Goal: Information Seeking & Learning: Learn about a topic

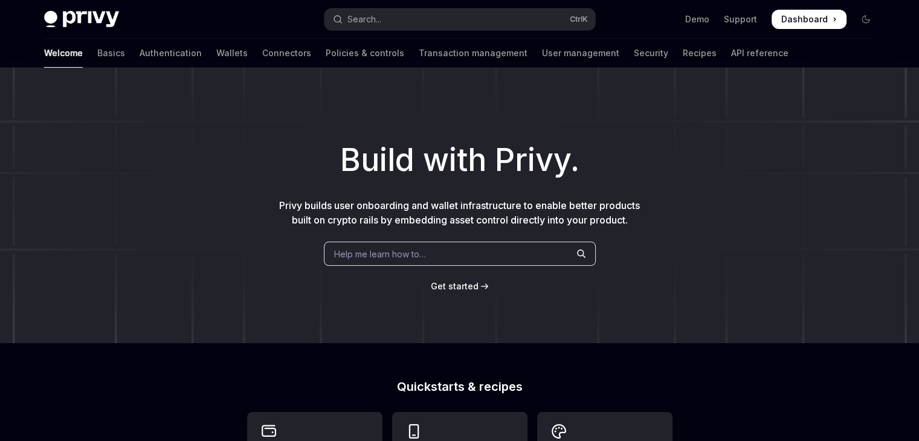
click at [262, 56] on link "Connectors" at bounding box center [286, 53] width 49 height 29
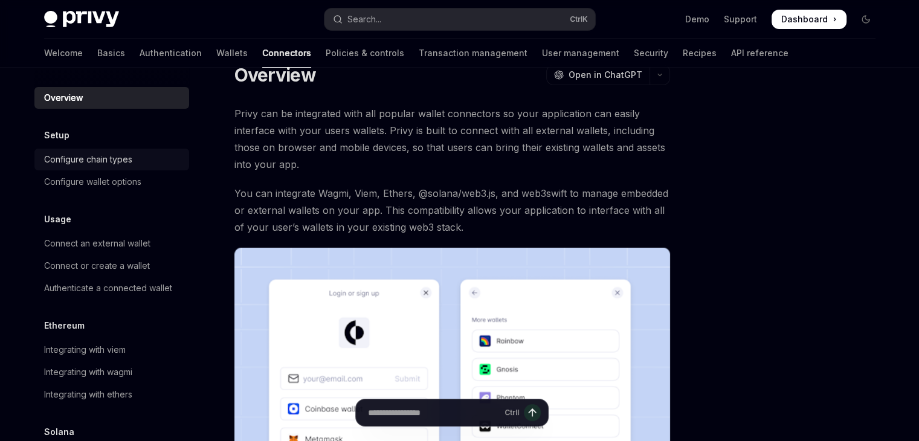
scroll to position [28, 0]
click at [123, 158] on div "Configure chain types" at bounding box center [88, 159] width 88 height 15
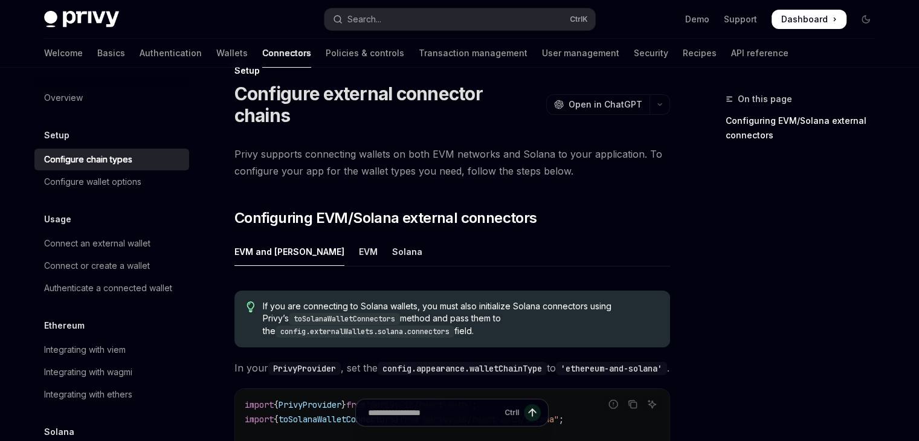
click at [123, 158] on div "Configure chain types" at bounding box center [88, 159] width 88 height 15
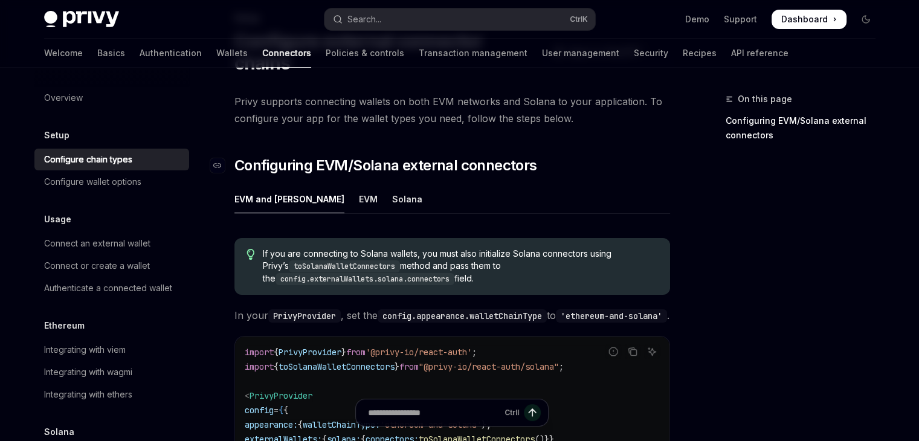
scroll to position [82, 0]
drag, startPoint x: 336, startPoint y: 175, endPoint x: 329, endPoint y: 176, distance: 6.8
click at [329, 184] on ul "EVM and [PERSON_NAME]" at bounding box center [453, 198] width 436 height 29
click at [359, 184] on div "EVM" at bounding box center [368, 198] width 19 height 28
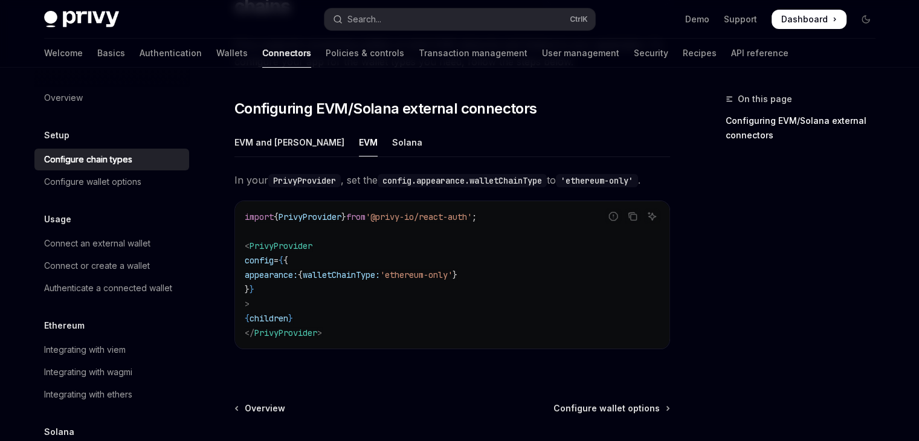
scroll to position [128, 0]
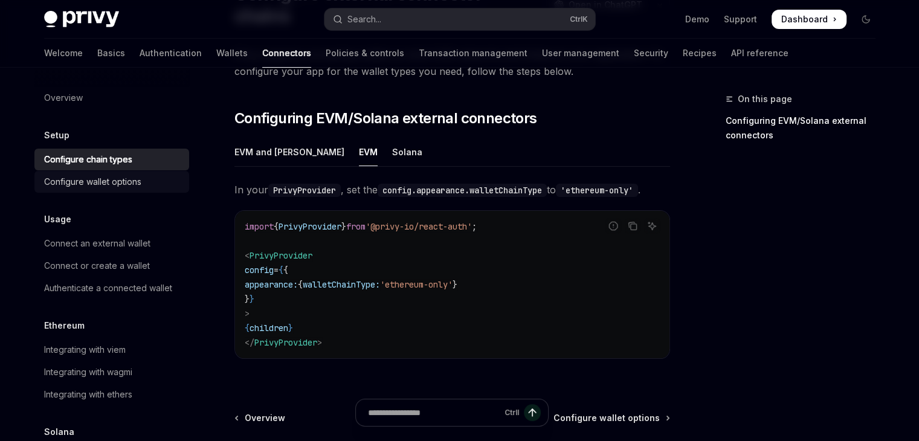
click at [141, 182] on div "Configure wallet options" at bounding box center [113, 182] width 138 height 15
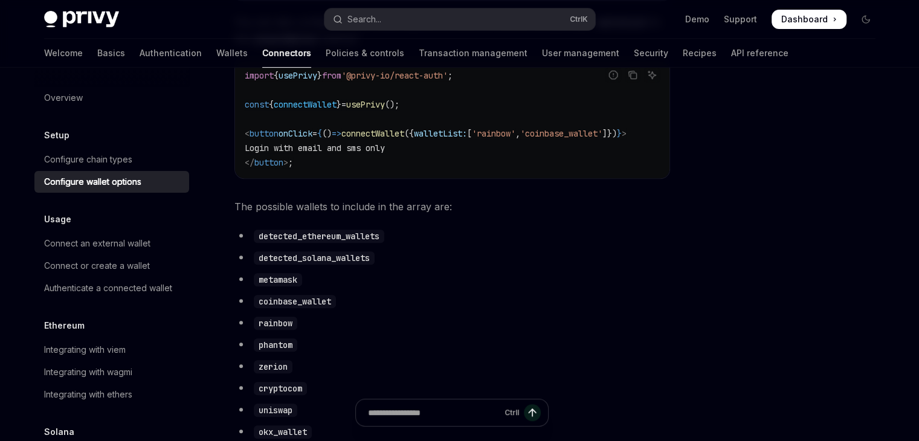
scroll to position [556, 0]
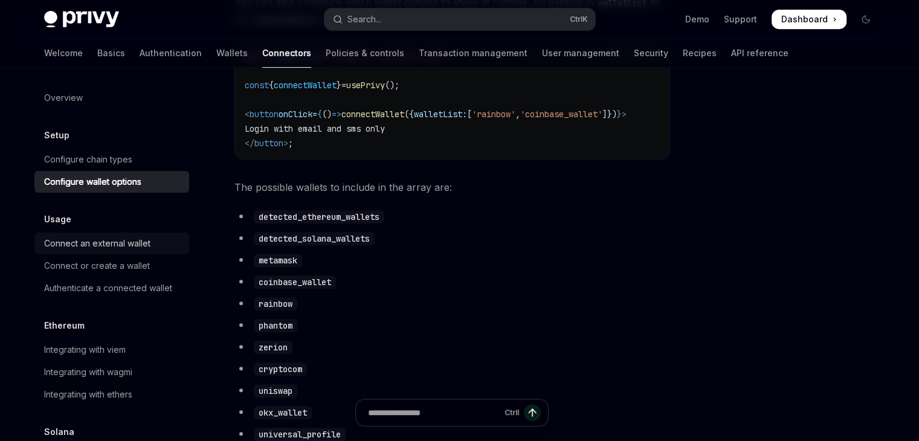
click at [96, 243] on div "Connect an external wallet" at bounding box center [97, 243] width 106 height 15
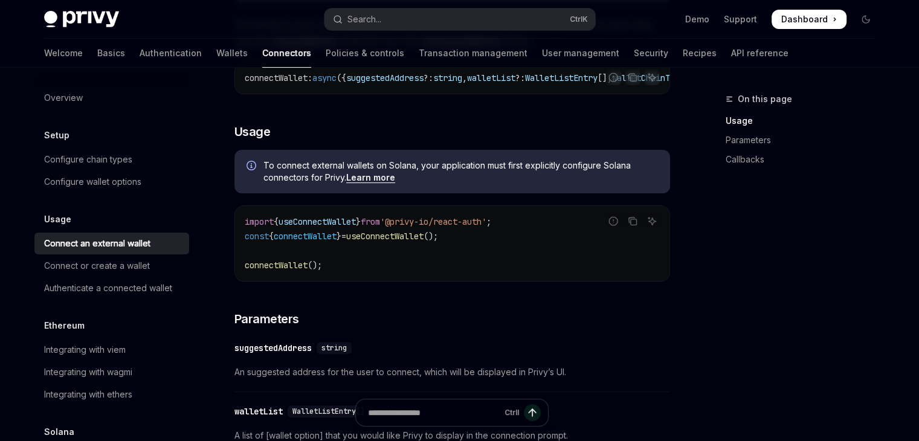
scroll to position [247, 0]
click at [439, 227] on span "'@privy-io/react-auth'" at bounding box center [433, 221] width 106 height 11
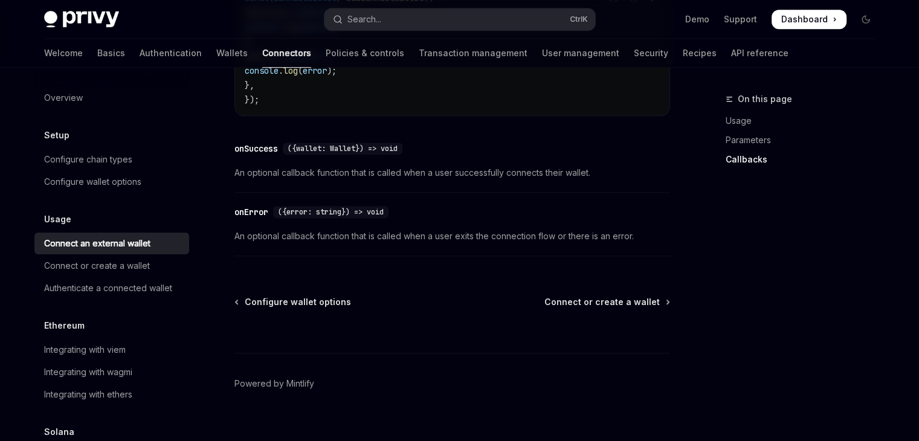
scroll to position [885, 0]
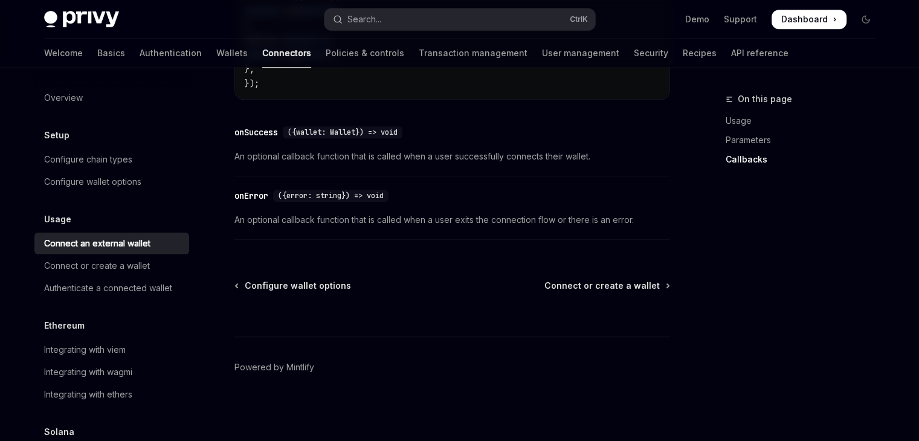
click at [588, 302] on div "Ctrl I" at bounding box center [453, 314] width 436 height 45
click at [593, 298] on div "Ctrl I" at bounding box center [453, 314] width 436 height 45
click at [597, 293] on div "Ctrl I" at bounding box center [453, 314] width 436 height 45
click at [137, 273] on link "Connect or create a wallet" at bounding box center [111, 266] width 155 height 22
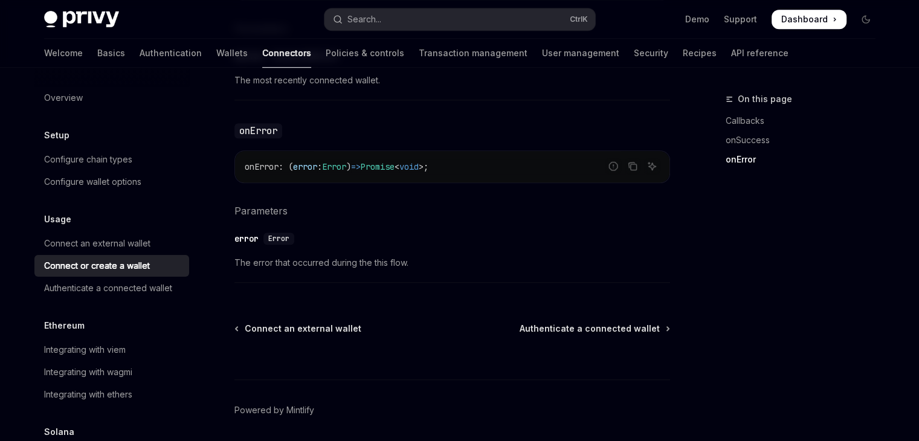
scroll to position [910, 0]
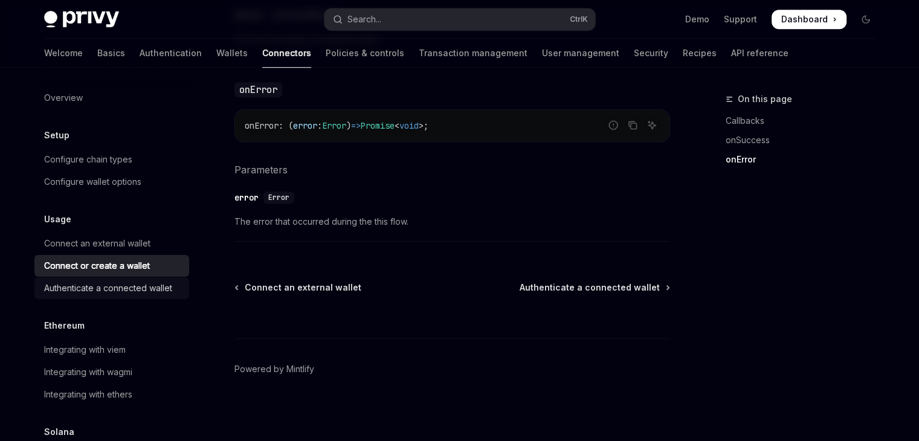
click at [86, 290] on div "Authenticate a connected wallet" at bounding box center [108, 288] width 128 height 15
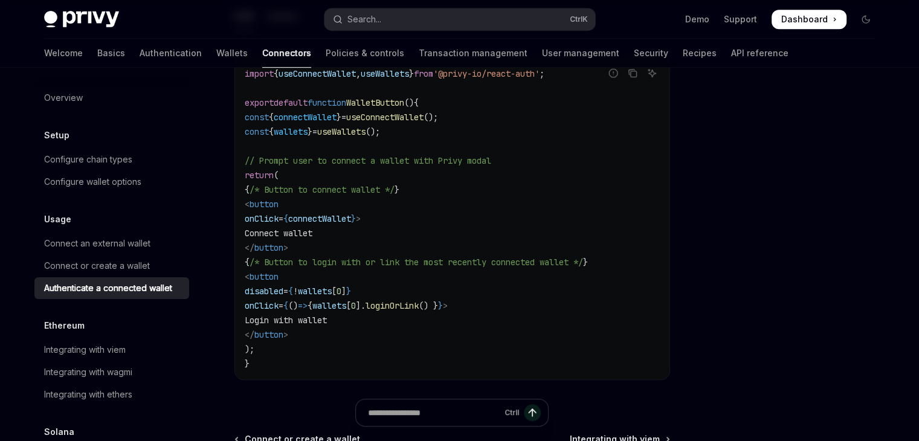
scroll to position [851, 0]
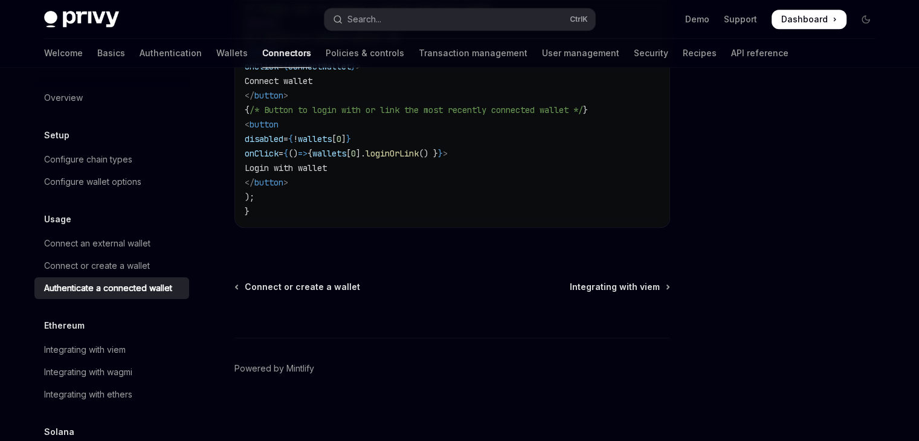
click at [114, 375] on div "Integrating with wagmi" at bounding box center [88, 372] width 88 height 15
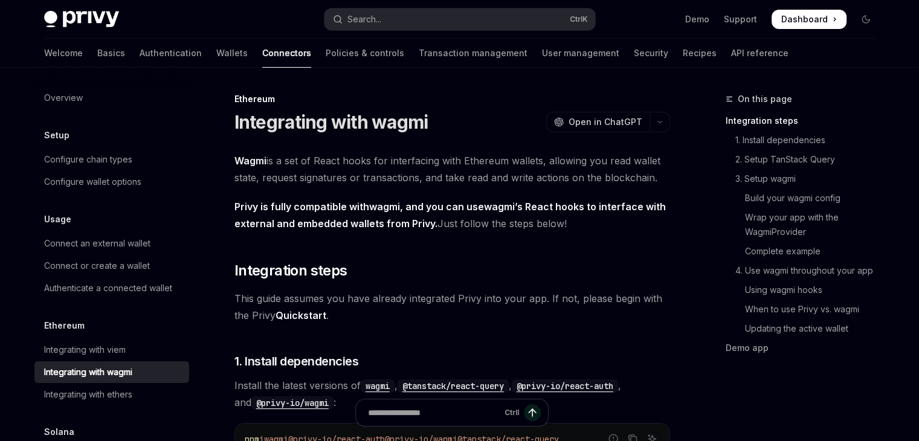
click at [114, 375] on div "Integrating with wagmi" at bounding box center [88, 372] width 88 height 15
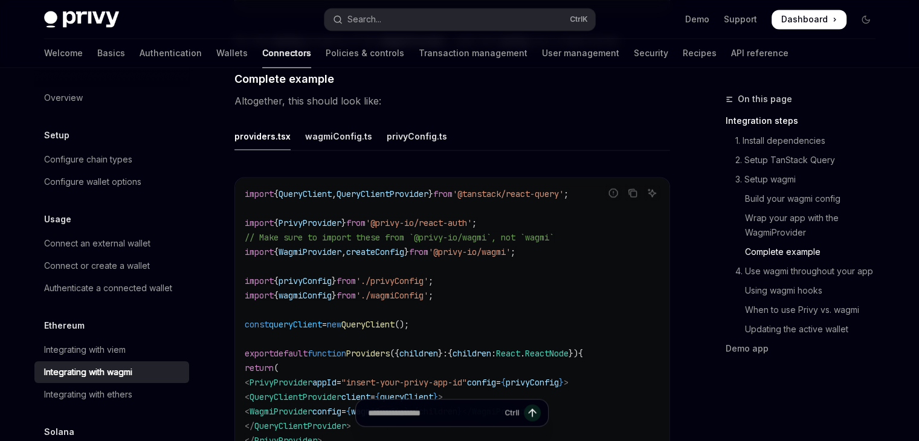
scroll to position [2150, 0]
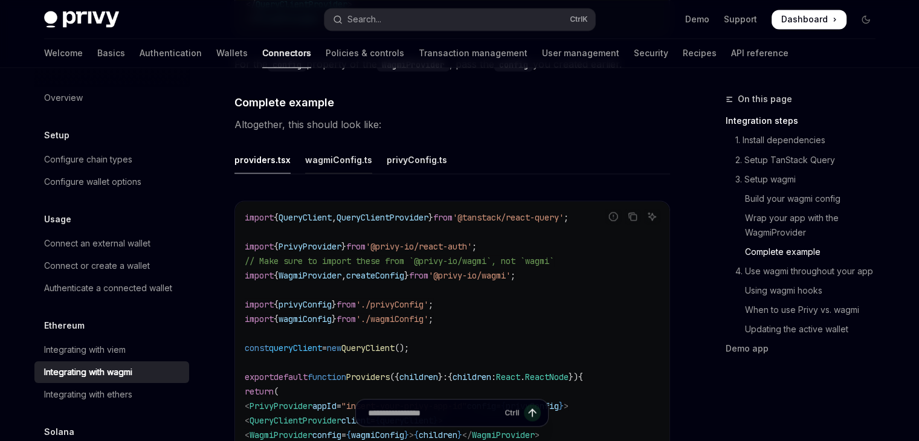
click at [322, 146] on div "wagmiConfig.ts" at bounding box center [338, 159] width 67 height 28
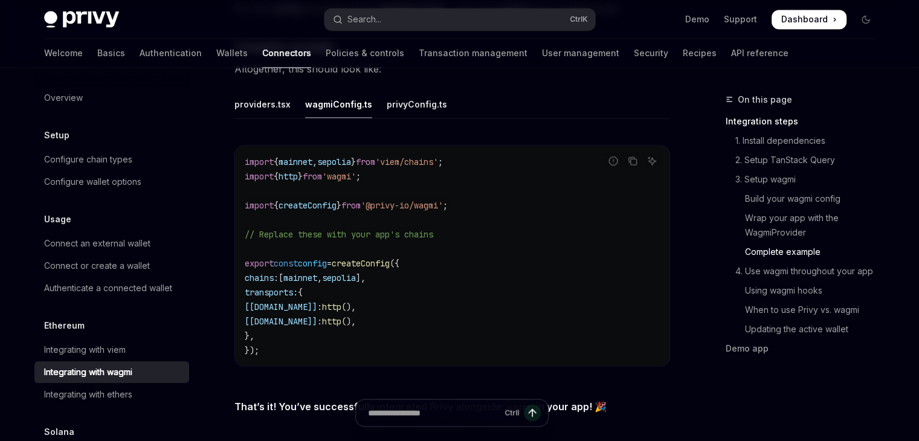
scroll to position [2204, 0]
click at [413, 91] on div "privyConfig.ts" at bounding box center [417, 105] width 60 height 28
type textarea "*"
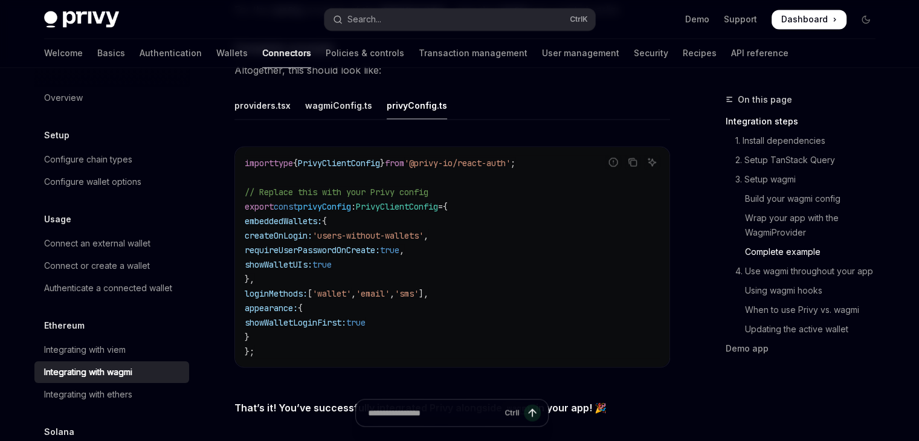
scroll to position [2233, 0]
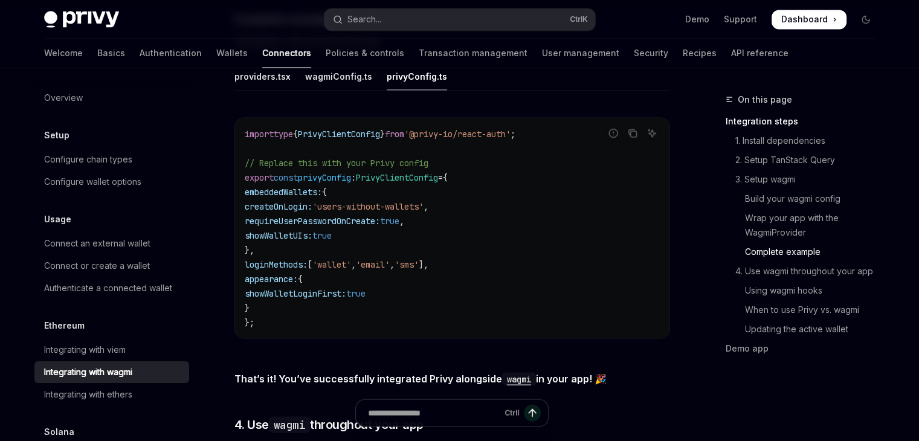
drag, startPoint x: 362, startPoint y: 227, endPoint x: 264, endPoint y: 211, distance: 99.2
click at [264, 211] on code "import type { PrivyClientConfig } from '@privy-io/react-auth' ; // Replace this…" at bounding box center [452, 227] width 415 height 203
copy code "requireUserPasswordOnCreate: true , showWalletUIs: true"
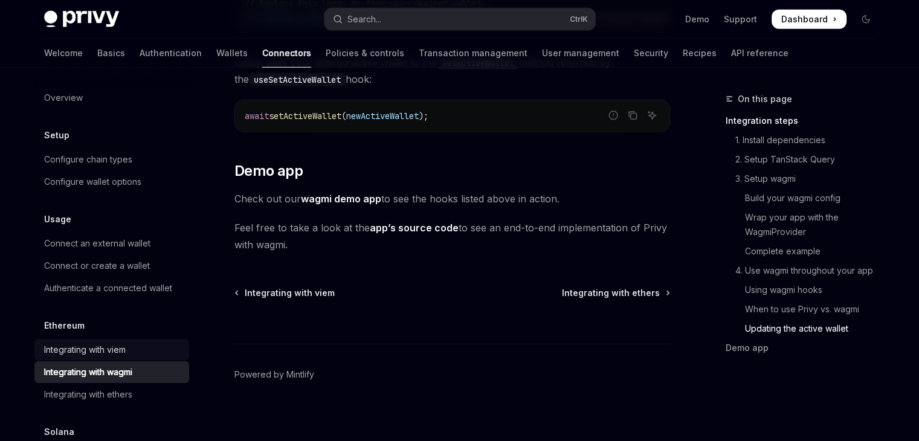
scroll to position [87, 0]
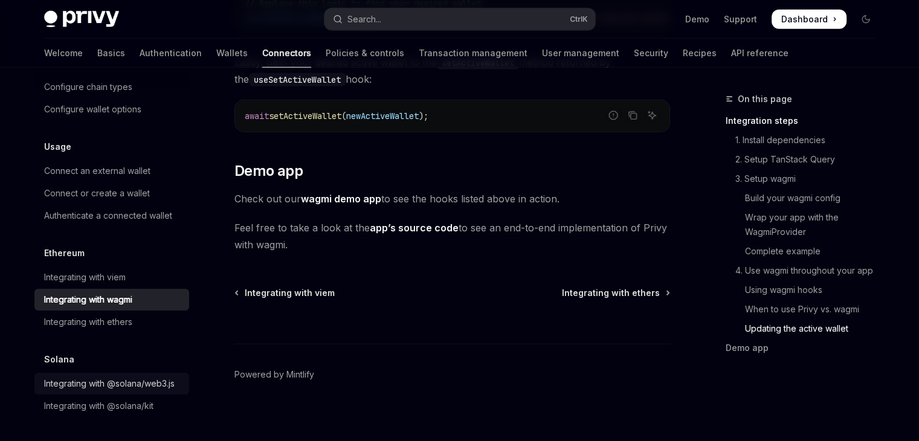
click at [92, 377] on div "Integrating with @solana/web3.js" at bounding box center [109, 384] width 131 height 15
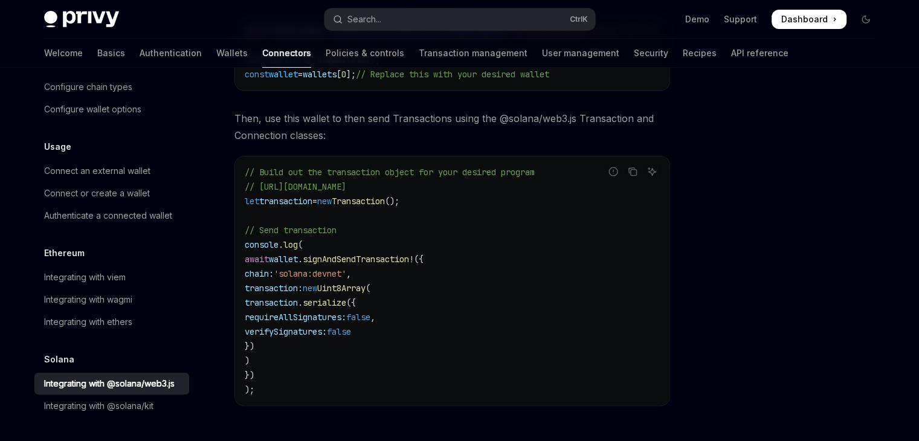
scroll to position [469, 0]
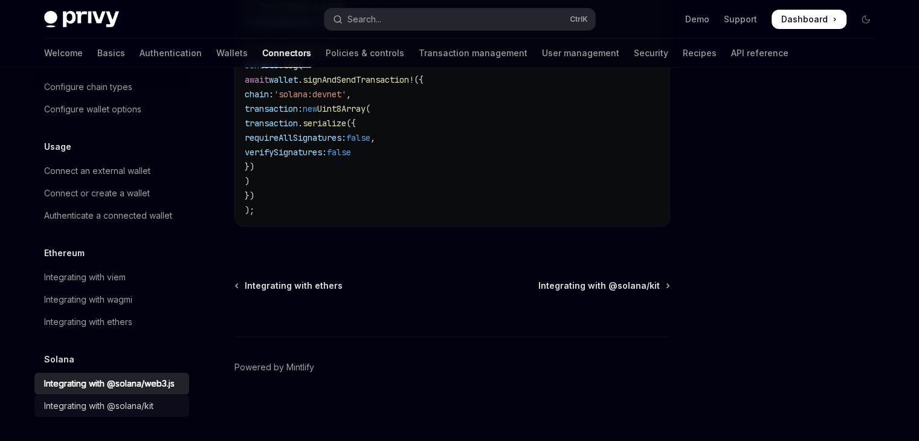
click at [93, 398] on link "Integrating with @solana/kit" at bounding box center [111, 406] width 155 height 22
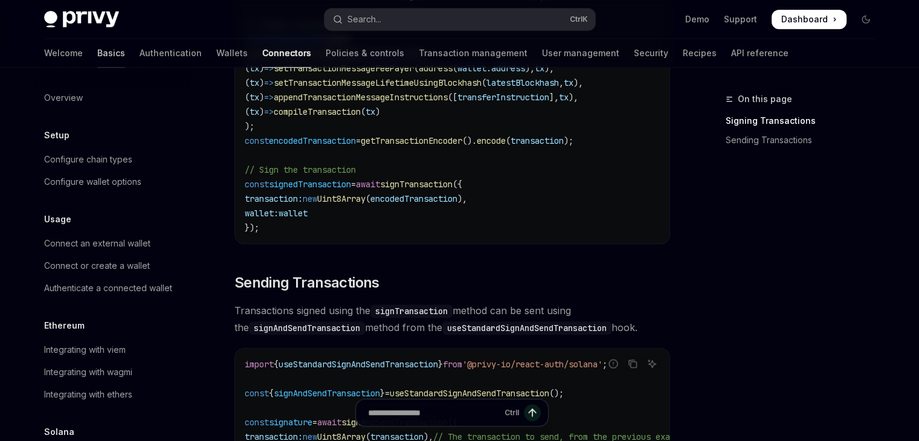
click at [97, 45] on link "Basics" at bounding box center [111, 53] width 28 height 29
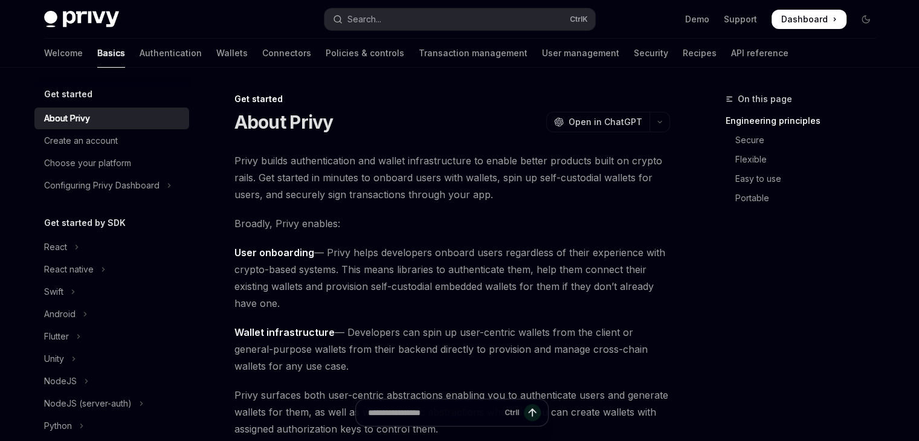
scroll to position [58, 0]
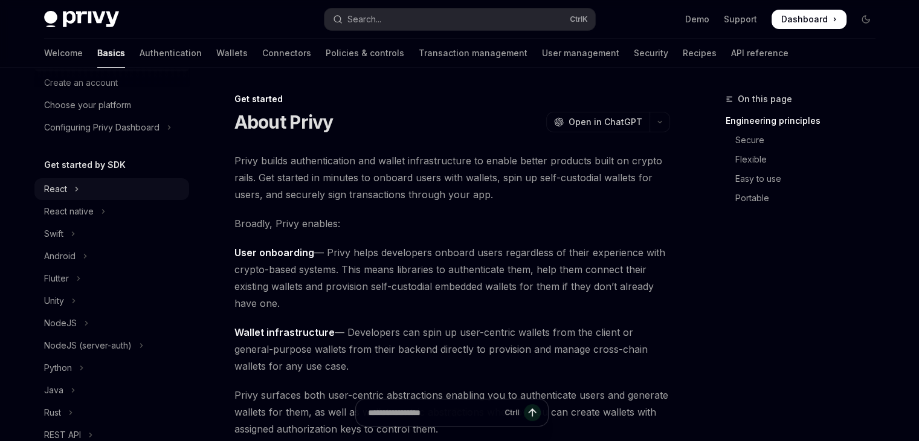
click at [76, 194] on icon "Toggle React section" at bounding box center [76, 189] width 5 height 15
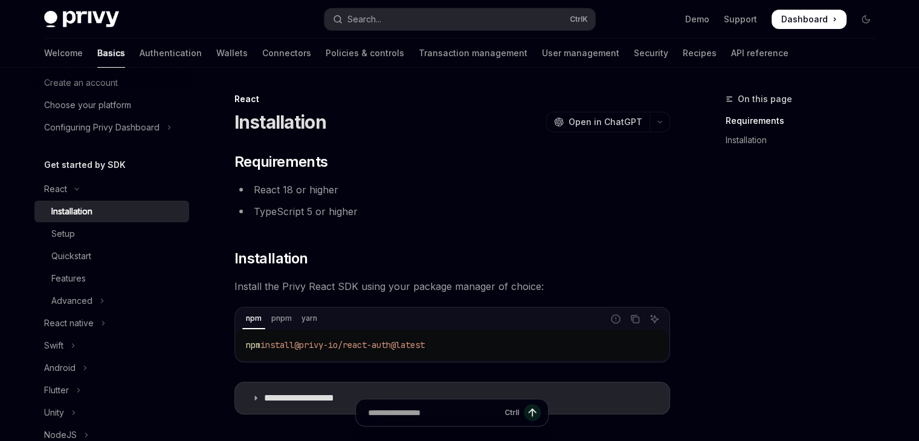
scroll to position [167, 0]
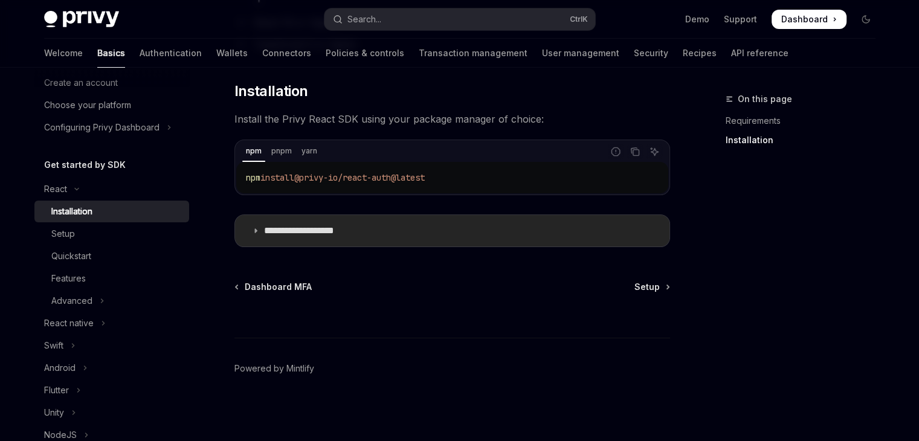
click at [268, 239] on summary "**********" at bounding box center [452, 230] width 435 height 31
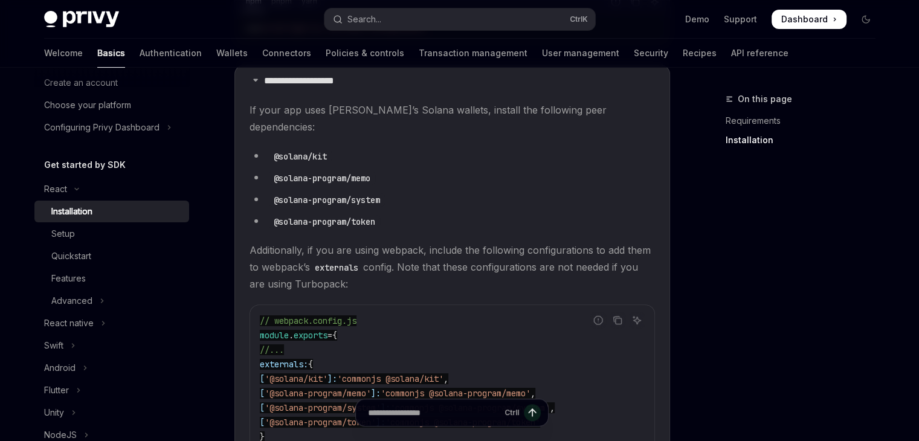
scroll to position [315, 0]
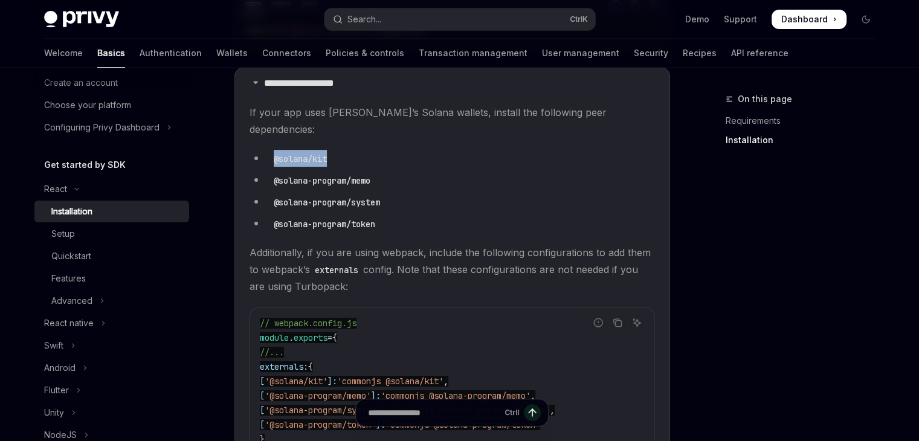
drag, startPoint x: 326, startPoint y: 139, endPoint x: 274, endPoint y: 138, distance: 52.0
click at [274, 152] on code "@solana/kit" at bounding box center [300, 158] width 63 height 13
drag, startPoint x: 376, startPoint y: 163, endPoint x: 274, endPoint y: 161, distance: 102.2
click at [274, 174] on code "@solana-program/memo" at bounding box center [322, 180] width 106 height 13
copy code "@solana-program/memo"
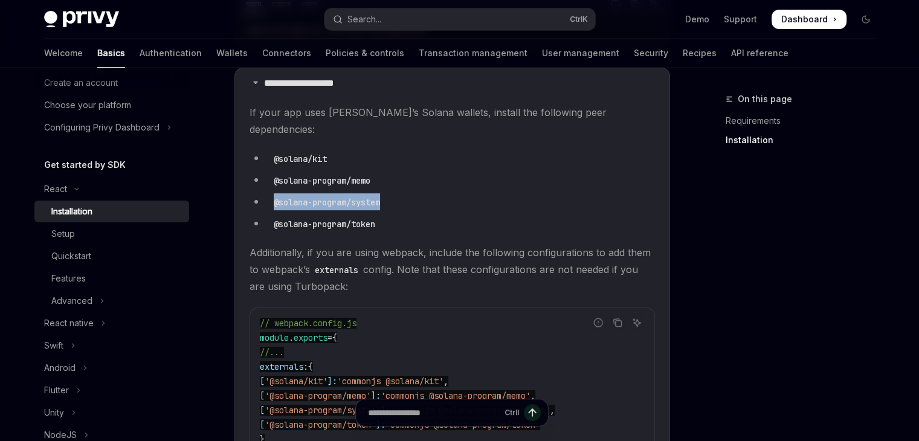
drag, startPoint x: 385, startPoint y: 186, endPoint x: 273, endPoint y: 184, distance: 111.8
click at [273, 196] on code "@solana-program/system" at bounding box center [327, 202] width 116 height 13
copy code "@solana-program/system"
drag, startPoint x: 382, startPoint y: 207, endPoint x: 276, endPoint y: 203, distance: 106.5
click at [276, 218] on code "@solana-program/token" at bounding box center [324, 224] width 111 height 13
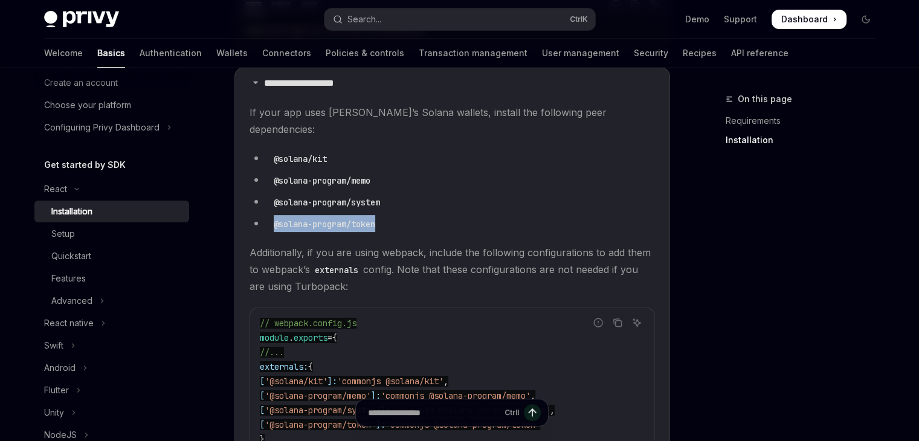
copy code "@solana-program/token"
click at [262, 53] on link "Connectors" at bounding box center [286, 53] width 49 height 29
click at [216, 54] on link "Wallets" at bounding box center [231, 53] width 31 height 29
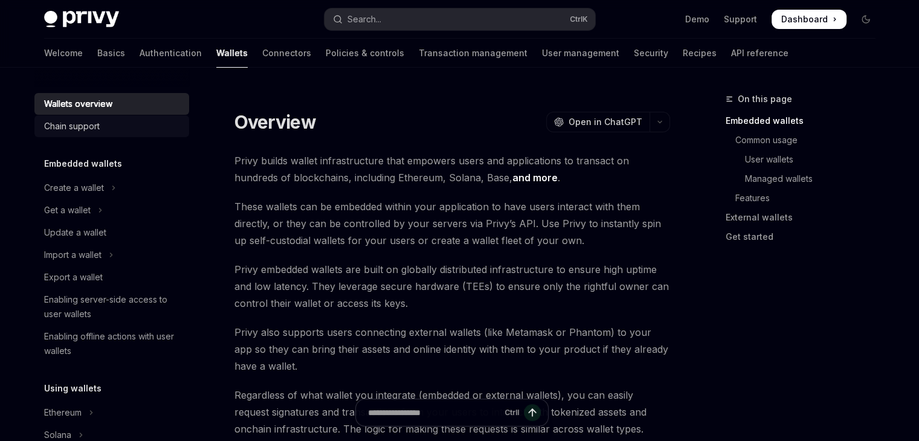
click at [114, 127] on div "Chain support" at bounding box center [113, 126] width 138 height 15
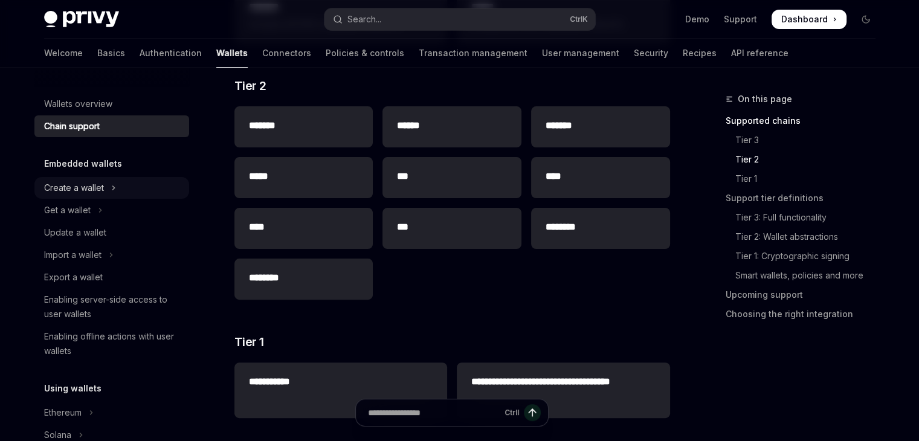
scroll to position [303, 0]
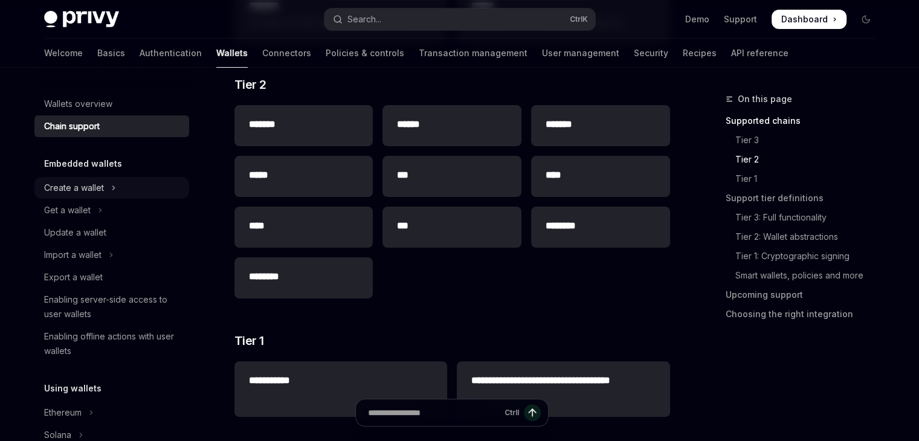
click at [114, 183] on icon "Toggle Create a wallet section" at bounding box center [113, 188] width 5 height 15
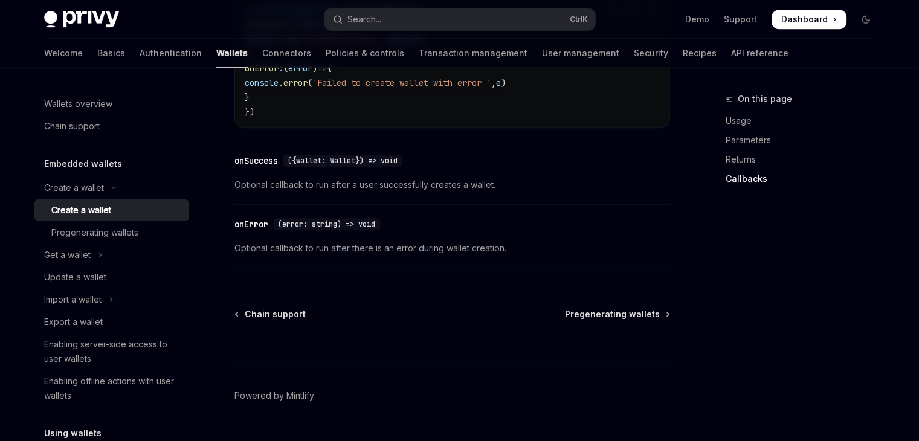
scroll to position [977, 0]
click at [642, 343] on div "Ctrl I" at bounding box center [453, 340] width 436 height 45
click at [634, 318] on span "Pregenerating wallets" at bounding box center [612, 312] width 95 height 12
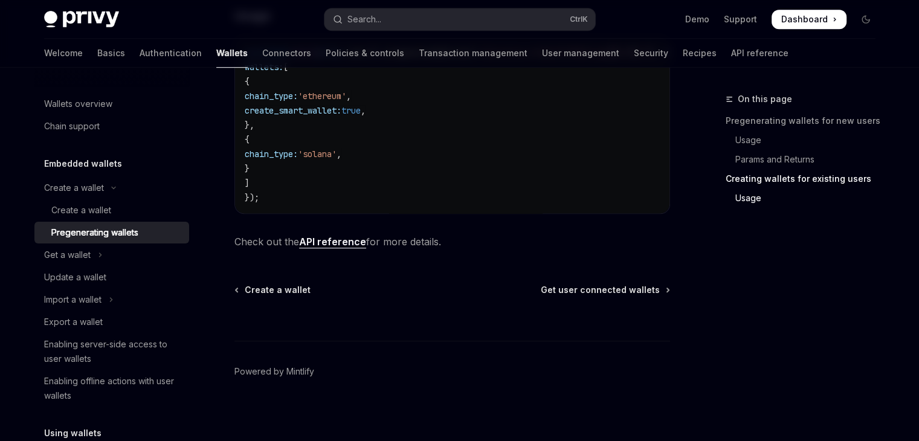
scroll to position [832, 0]
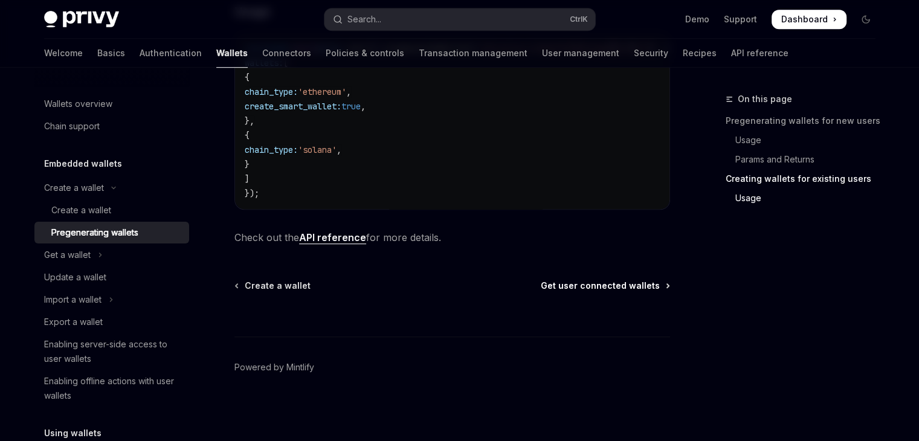
click at [594, 285] on span "Get user connected wallets" at bounding box center [600, 286] width 119 height 12
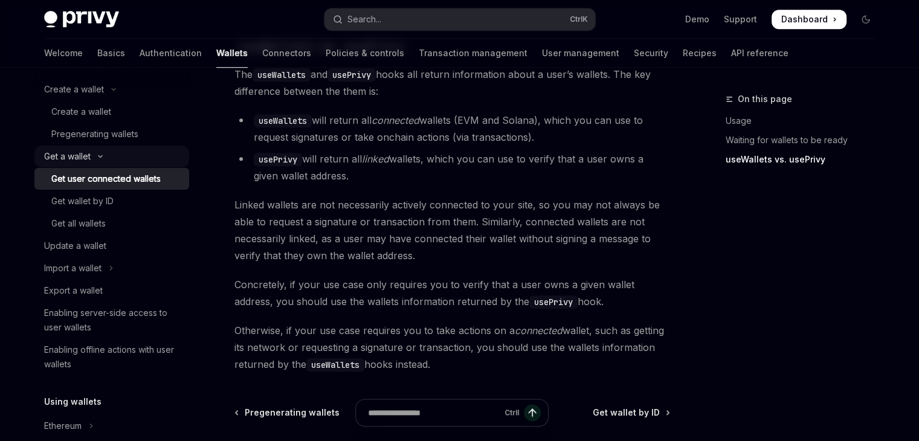
scroll to position [99, 0]
click at [105, 246] on div "Update a wallet" at bounding box center [75, 245] width 62 height 15
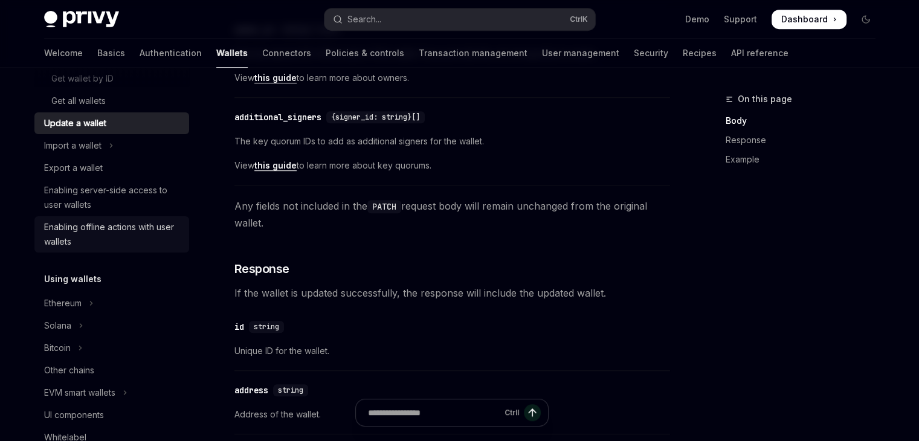
scroll to position [222, 0]
click at [94, 298] on button "Ethereum" at bounding box center [111, 302] width 155 height 22
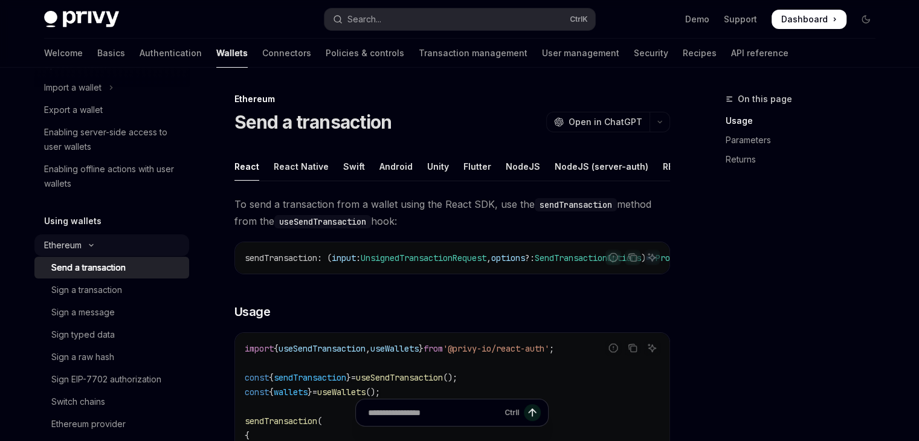
scroll to position [282, 0]
click at [106, 287] on div "Sign a transaction" at bounding box center [86, 287] width 71 height 15
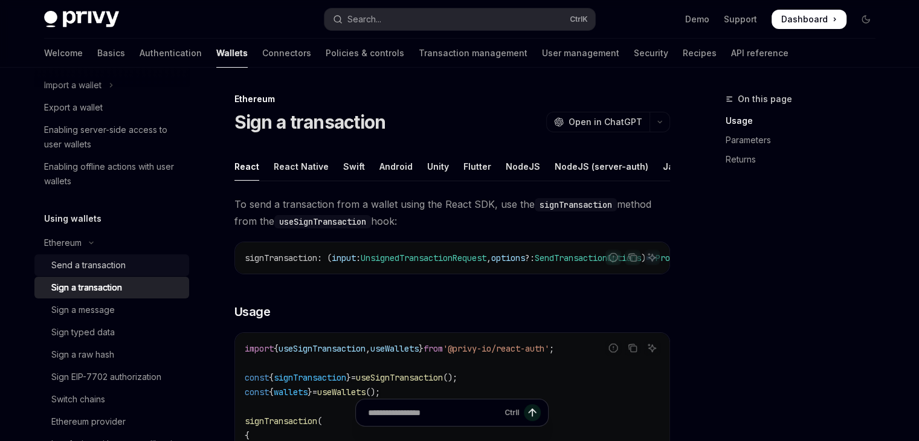
click at [111, 264] on div "Send a transaction" at bounding box center [88, 265] width 74 height 15
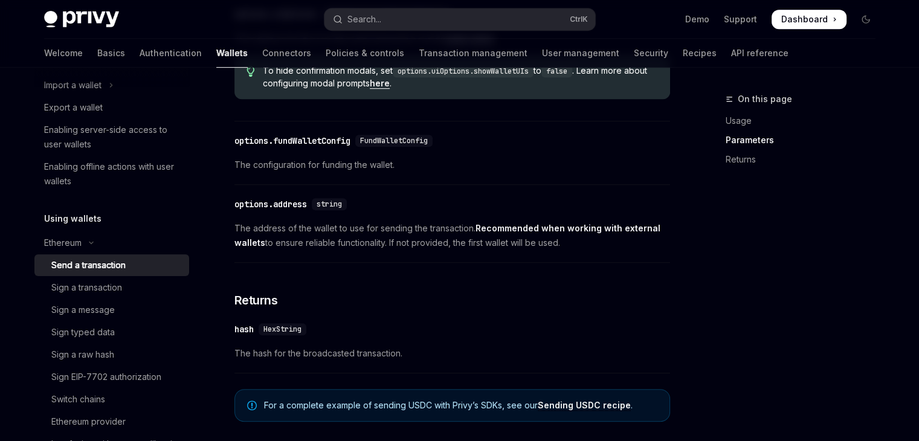
scroll to position [850, 0]
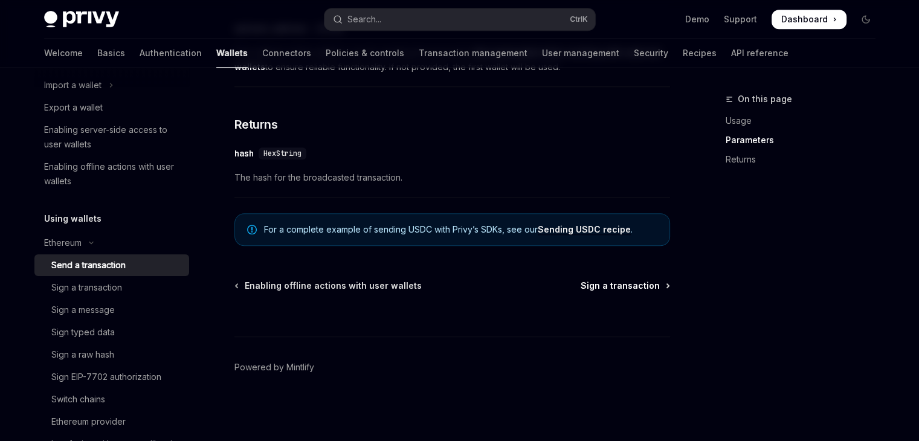
click at [644, 292] on span "Sign a transaction" at bounding box center [620, 286] width 79 height 12
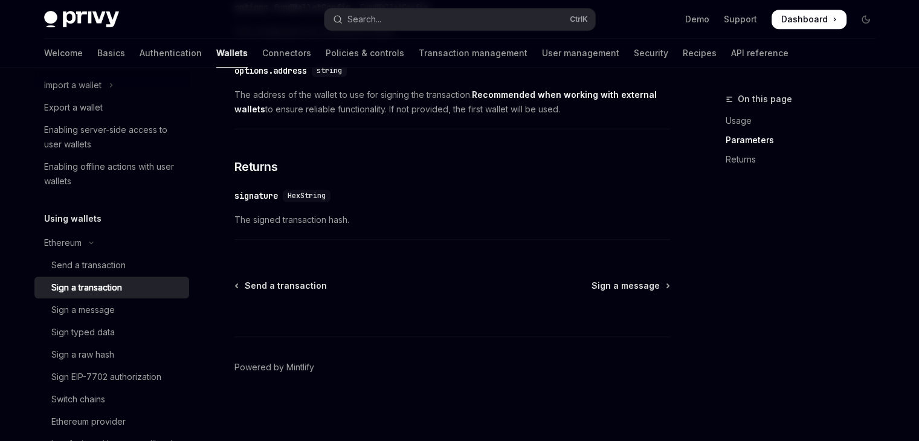
scroll to position [821, 0]
click at [618, 288] on span "Sign a message" at bounding box center [626, 286] width 68 height 12
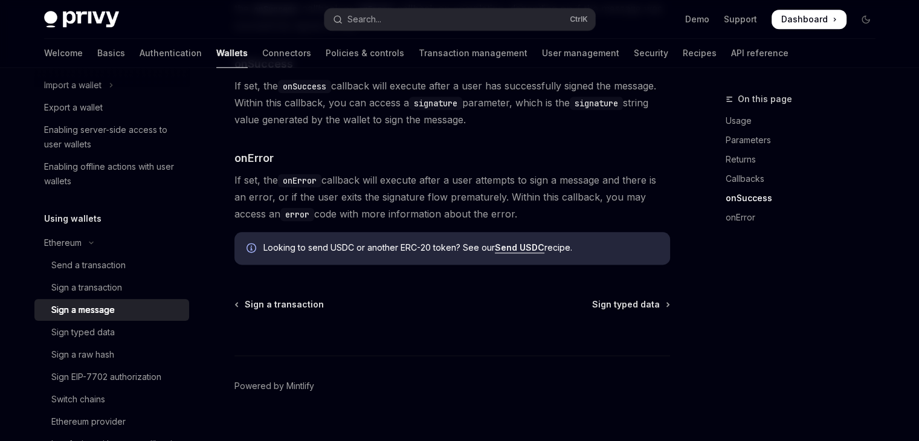
scroll to position [1521, 0]
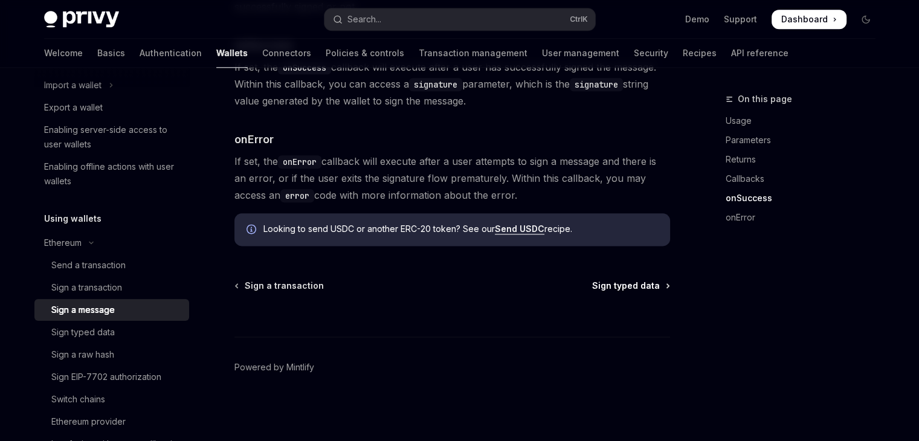
click at [615, 286] on span "Sign typed data" at bounding box center [626, 286] width 68 height 12
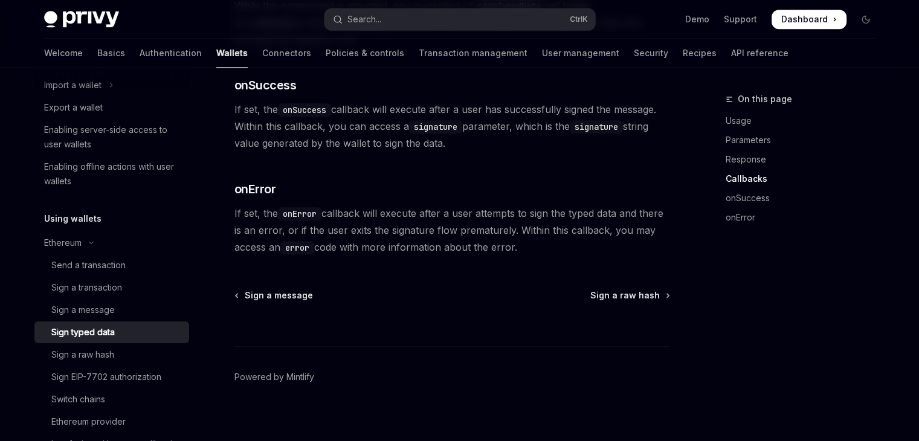
scroll to position [1378, 0]
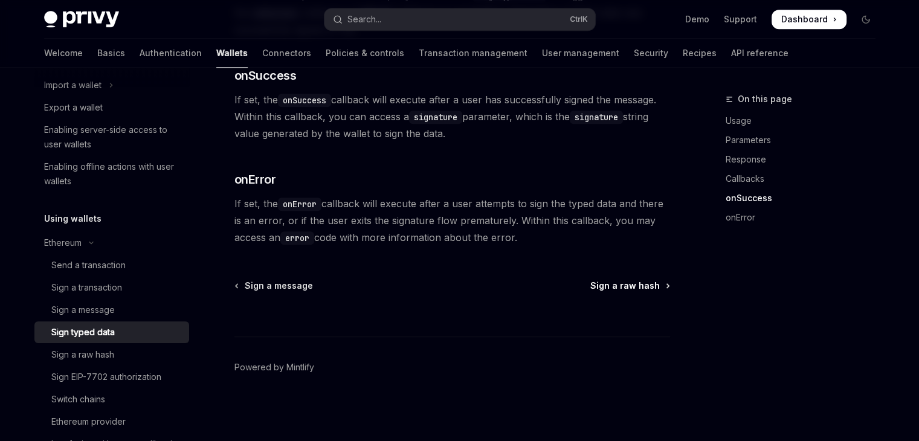
click at [617, 285] on span "Sign a raw hash" at bounding box center [626, 286] width 70 height 12
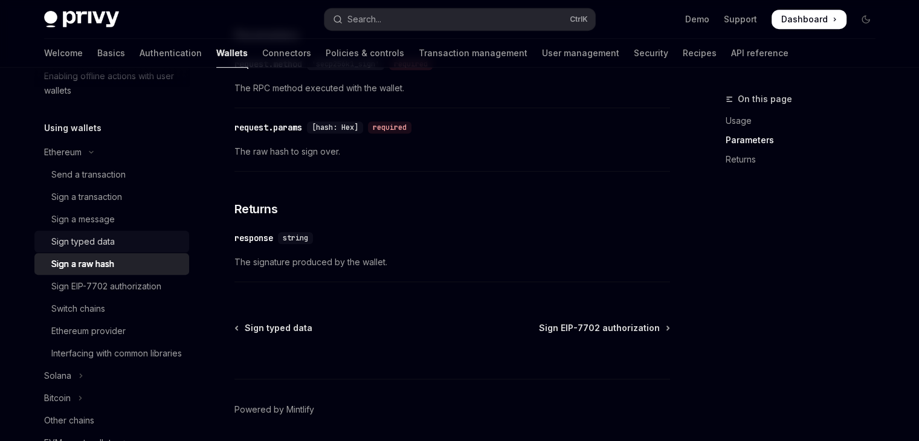
scroll to position [380, 0]
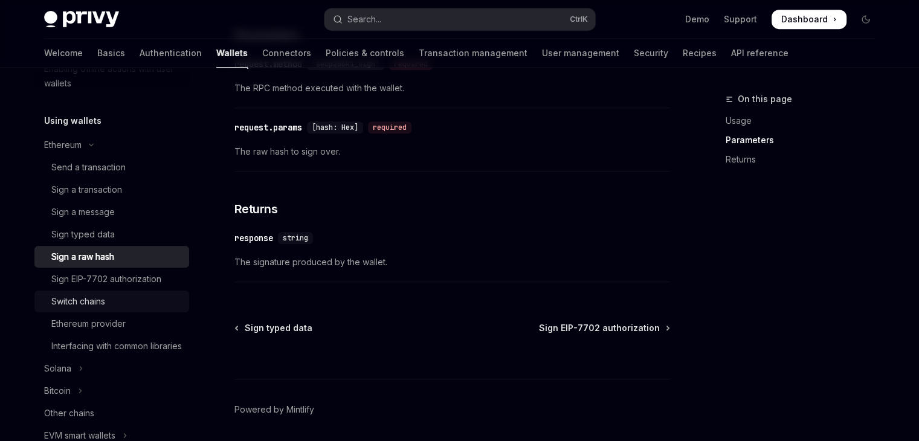
click at [100, 301] on div "Switch chains" at bounding box center [78, 301] width 54 height 15
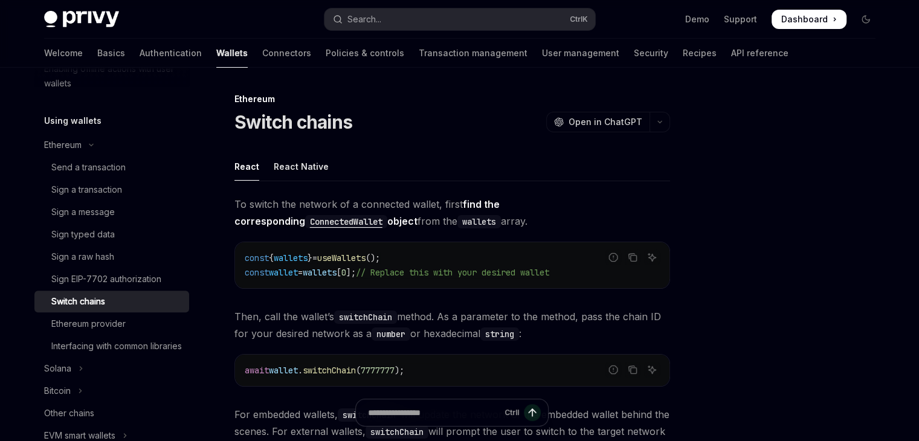
click at [602, 197] on div "To switch the network of a connected wallet, first find the corresponding Conne…" at bounding box center [453, 377] width 436 height 363
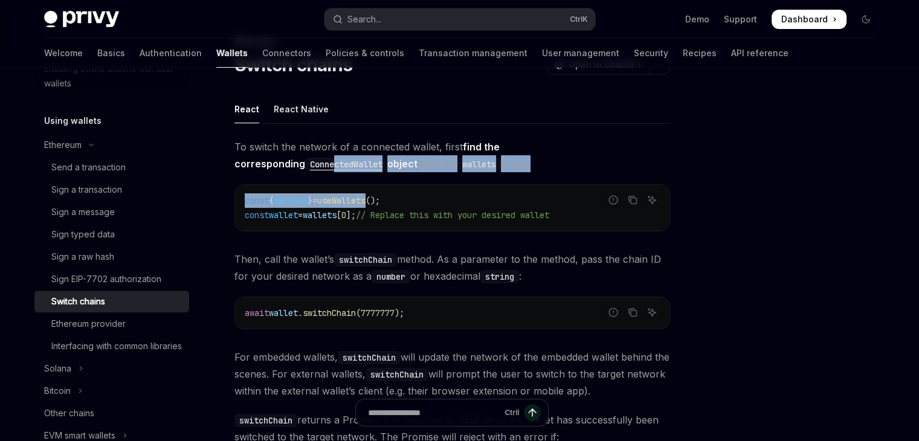
scroll to position [58, 0]
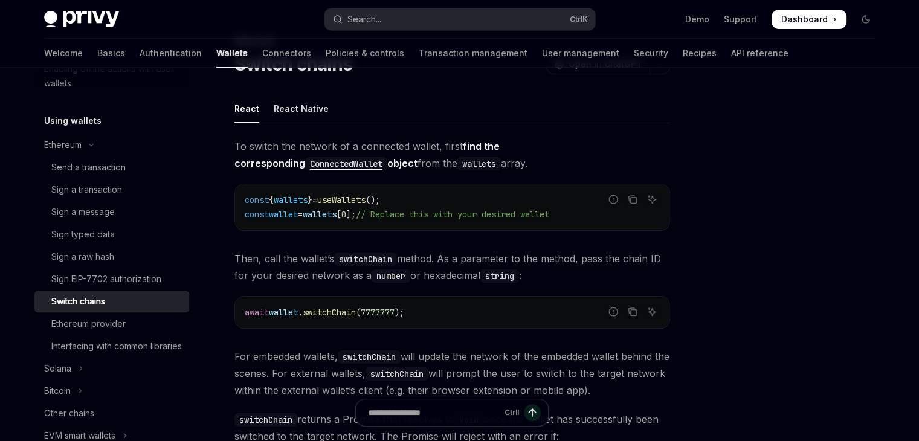
click at [455, 342] on div "To switch the network of a connected wallet, first find the corresponding Conne…" at bounding box center [453, 319] width 436 height 363
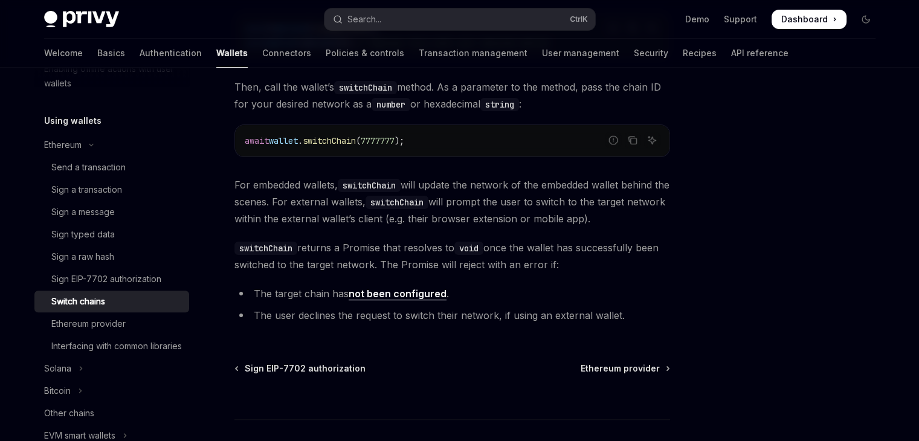
scroll to position [312, 0]
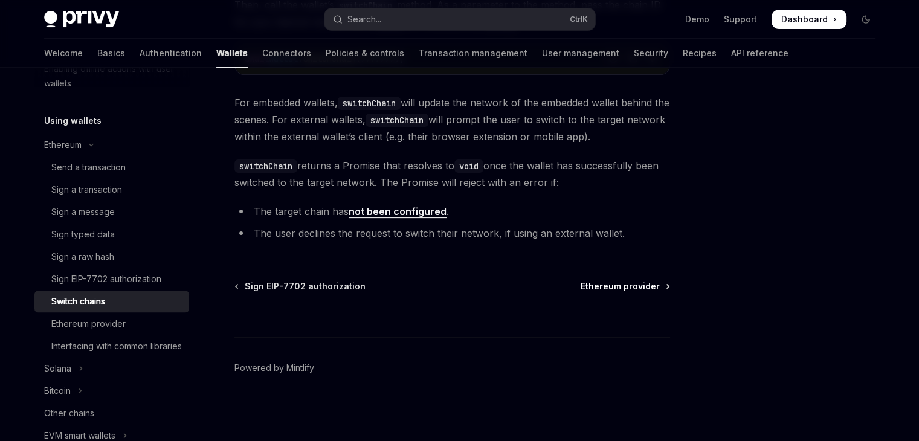
click at [638, 287] on span "Ethereum provider" at bounding box center [620, 286] width 79 height 12
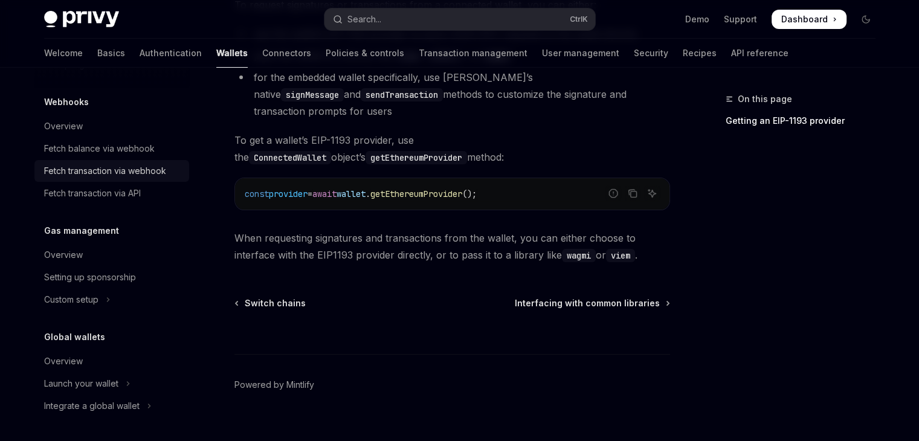
scroll to position [939, 0]
click at [98, 387] on div "Launch your wallet" at bounding box center [81, 384] width 74 height 15
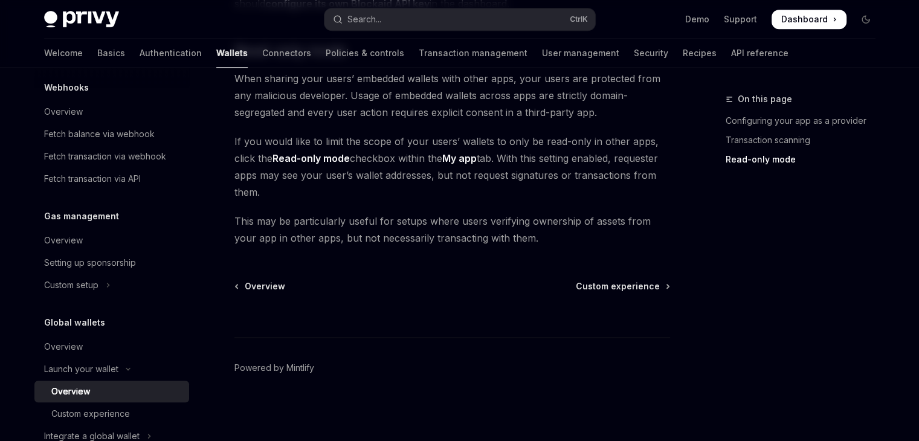
scroll to position [984, 0]
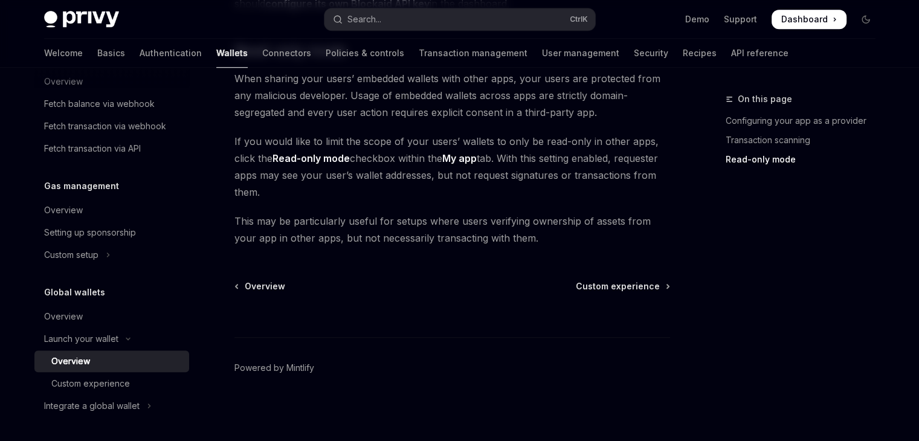
click at [793, 15] on span "Dashboard" at bounding box center [805, 19] width 47 height 12
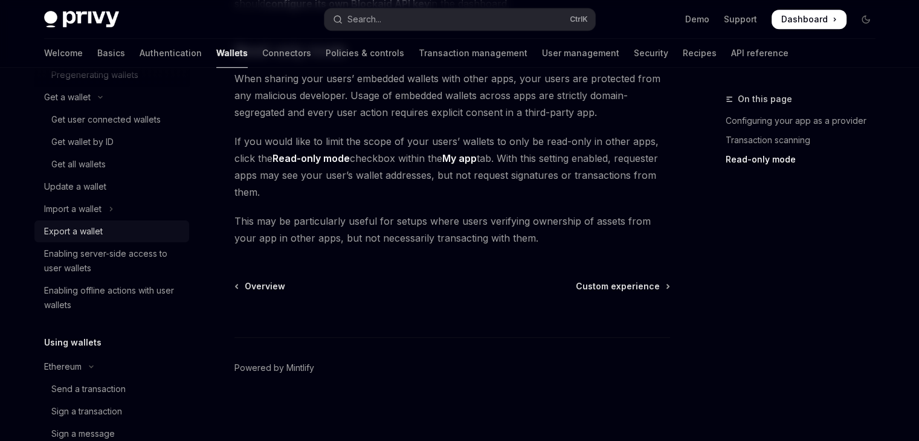
scroll to position [0, 0]
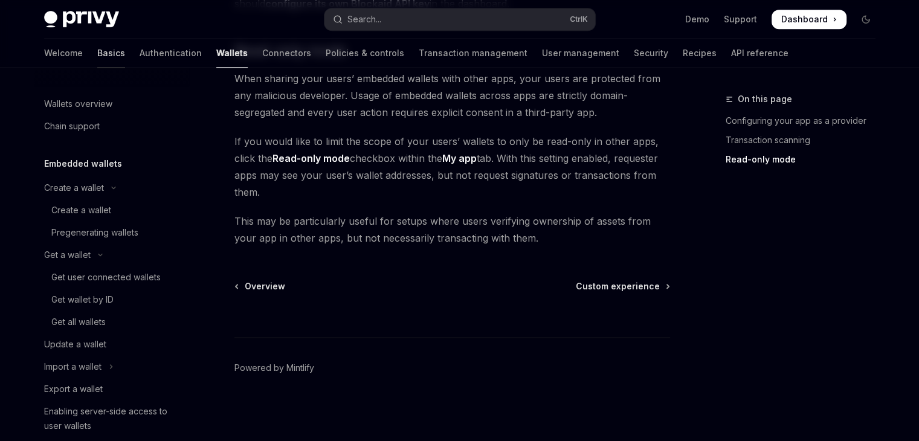
click at [97, 53] on link "Basics" at bounding box center [111, 53] width 28 height 29
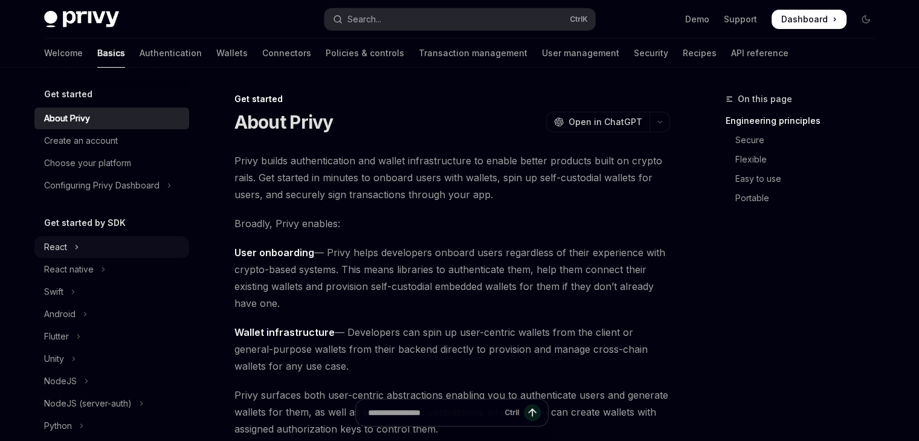
click at [72, 244] on button "React" at bounding box center [111, 247] width 155 height 22
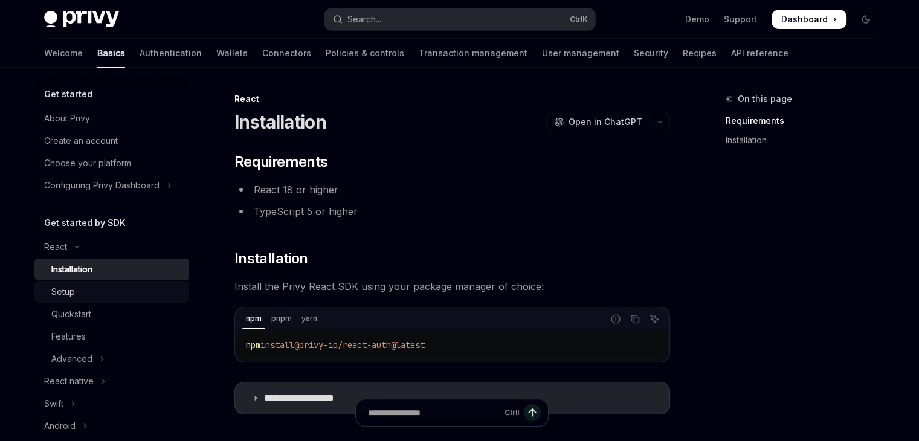
click at [91, 296] on div "Setup" at bounding box center [116, 292] width 131 height 15
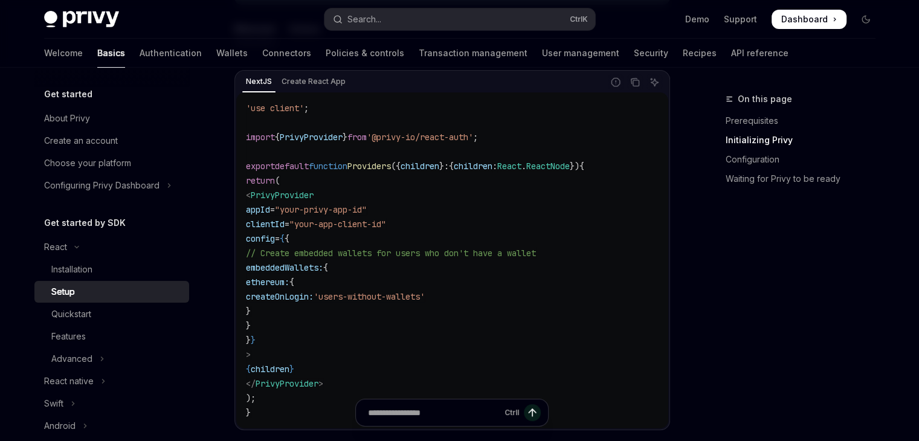
scroll to position [420, 0]
drag, startPoint x: 294, startPoint y: 322, endPoint x: 288, endPoint y: 266, distance: 55.9
click at [288, 266] on code "'use client' ; import { PrivyProvider } from '@privy-io/react-auth' ; export de…" at bounding box center [452, 259] width 413 height 319
copy code "embeddedWallets: { ethereum: { createOnLogin: 'users-without-wallets' } }"
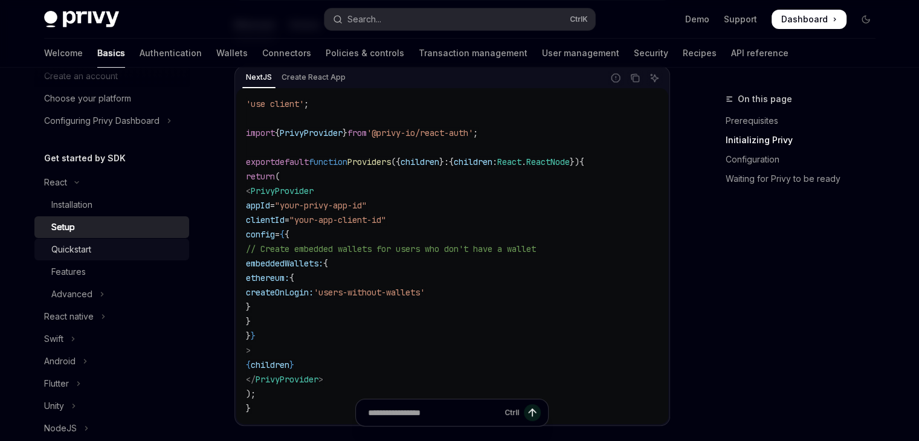
scroll to position [65, 0]
click at [98, 290] on button "Advanced" at bounding box center [111, 294] width 155 height 22
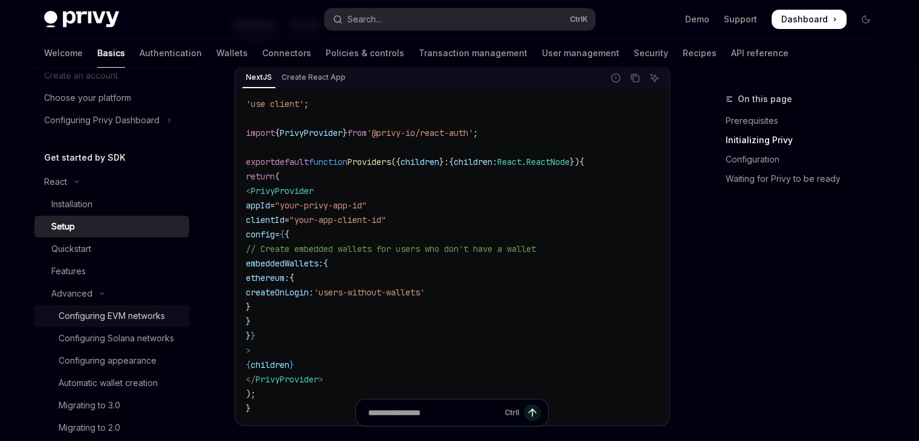
click at [104, 316] on div "Configuring EVM networks" at bounding box center [112, 316] width 106 height 15
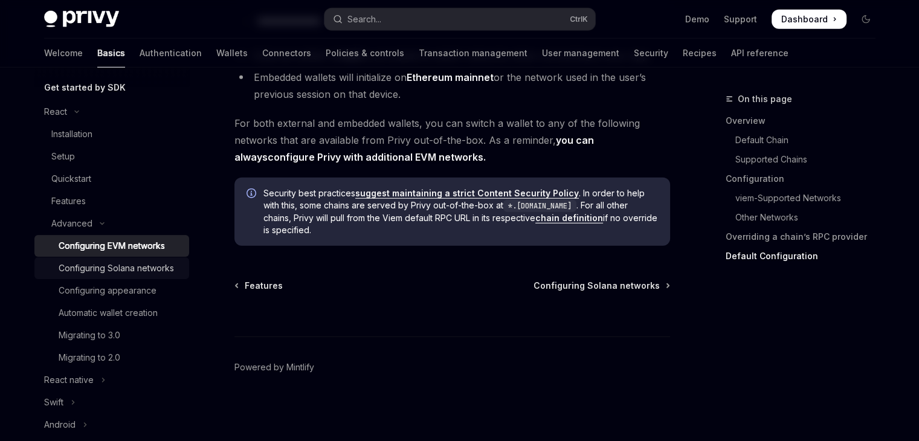
scroll to position [148, 0]
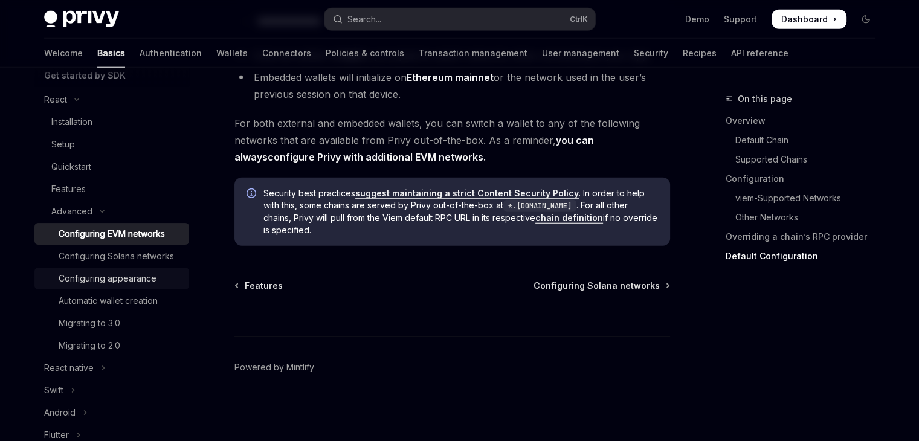
click at [127, 286] on div "Configuring appearance" at bounding box center [108, 278] width 98 height 15
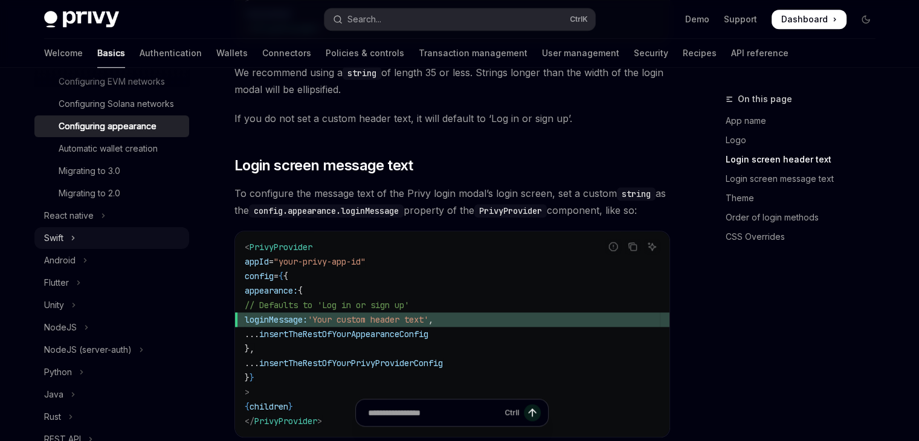
scroll to position [516, 0]
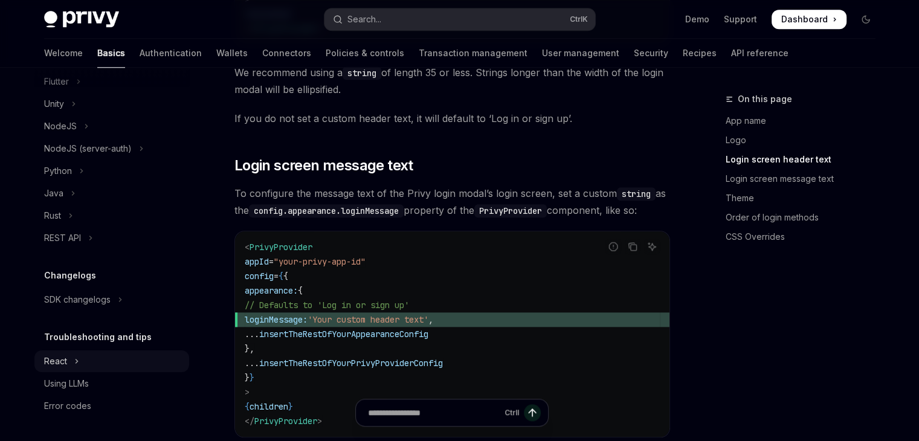
click at [68, 364] on button "React" at bounding box center [111, 362] width 155 height 22
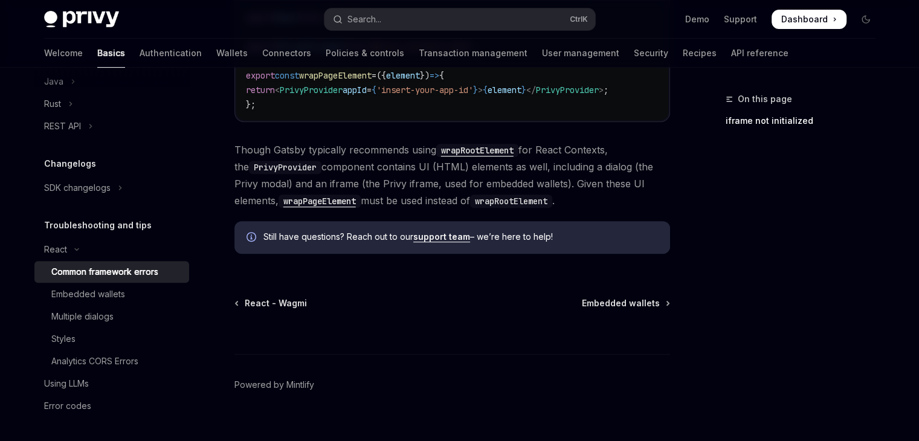
scroll to position [531, 0]
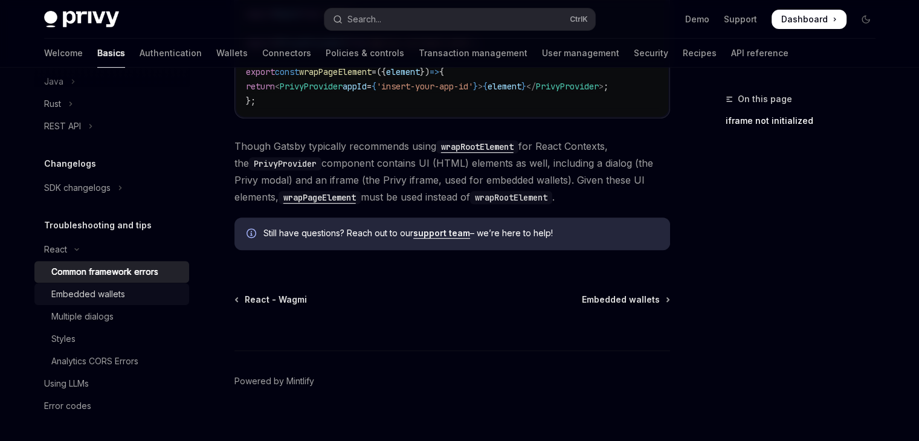
click at [108, 293] on div "Embedded wallets" at bounding box center [88, 294] width 74 height 15
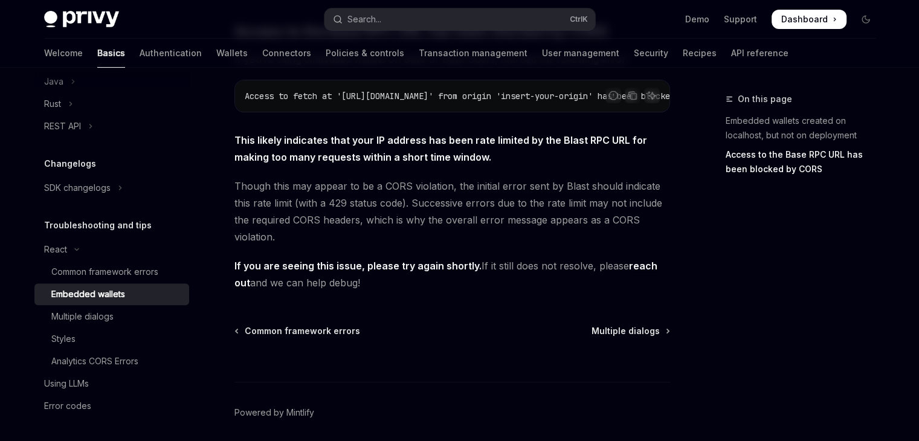
scroll to position [403, 0]
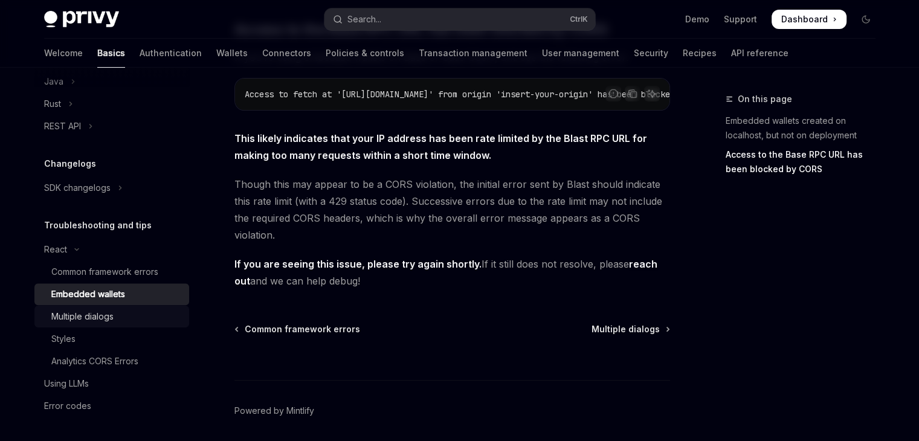
click at [111, 308] on link "Multiple dialogs" at bounding box center [111, 317] width 155 height 22
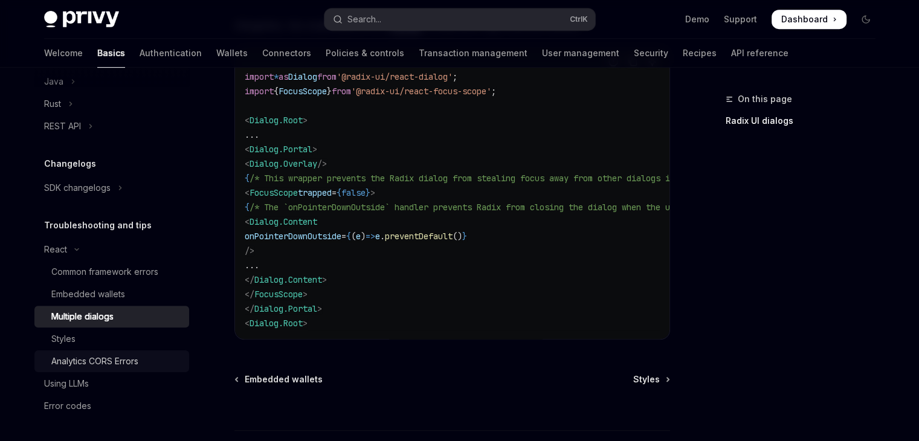
scroll to position [611, 0]
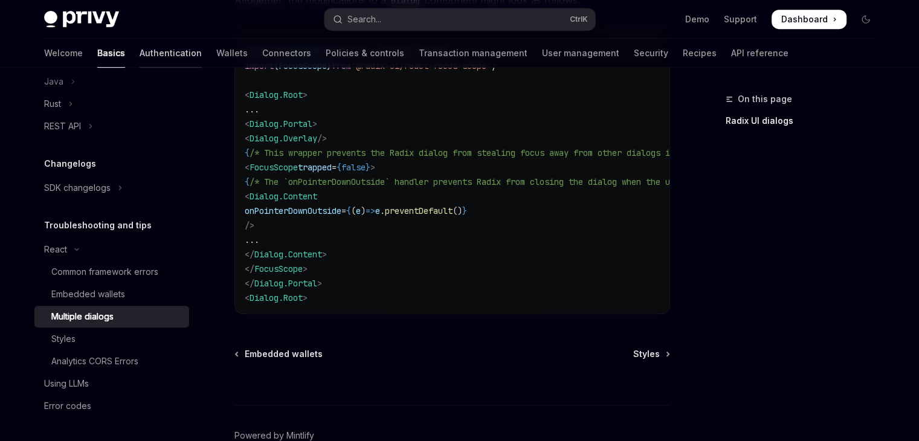
click at [140, 54] on link "Authentication" at bounding box center [171, 53] width 62 height 29
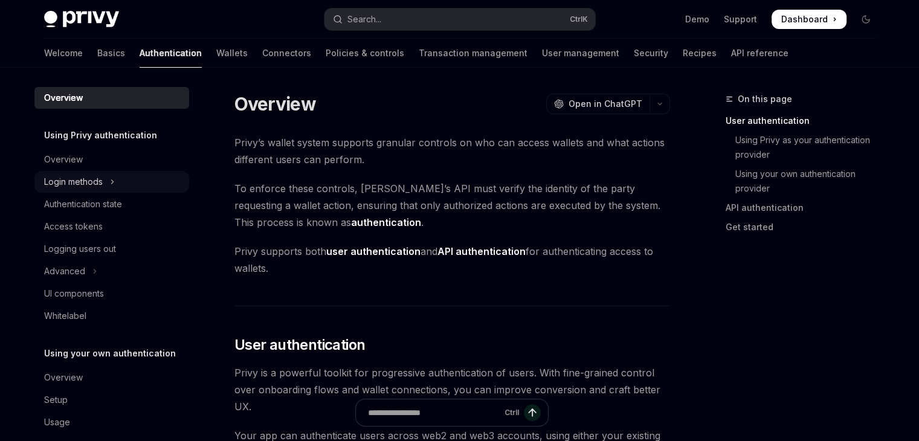
click at [96, 181] on div "Login methods" at bounding box center [73, 182] width 59 height 15
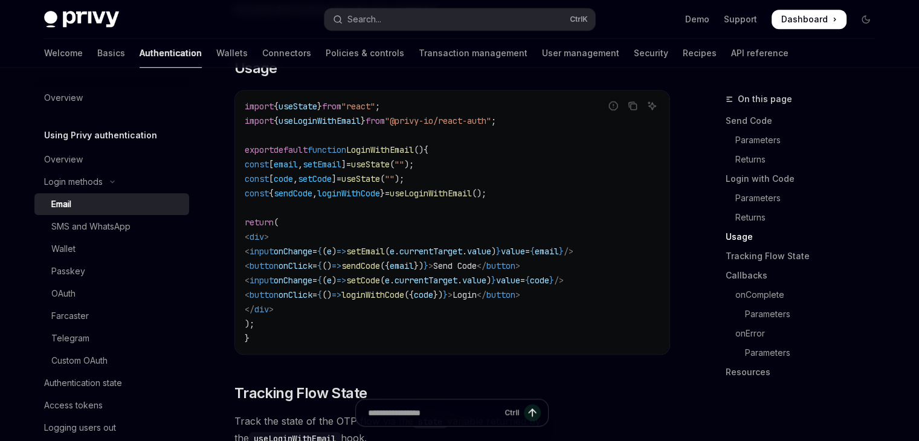
scroll to position [1095, 0]
click at [105, 239] on link "Wallet" at bounding box center [111, 249] width 155 height 22
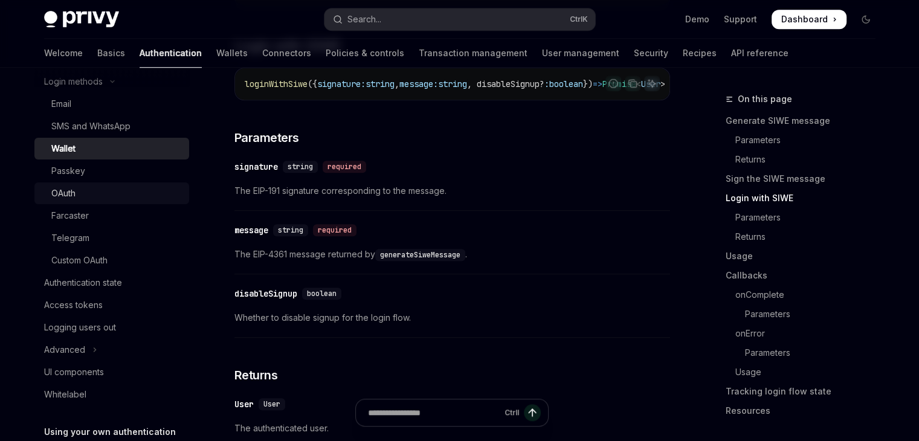
scroll to position [103, 0]
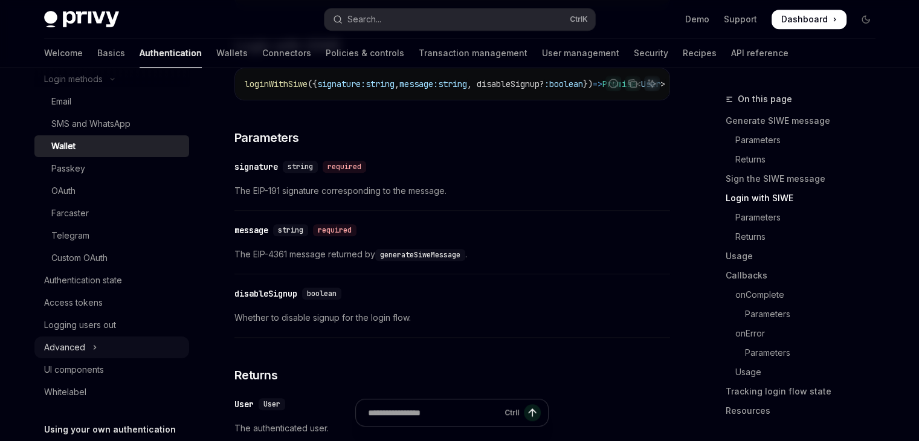
click at [83, 340] on div "Advanced" at bounding box center [64, 347] width 41 height 15
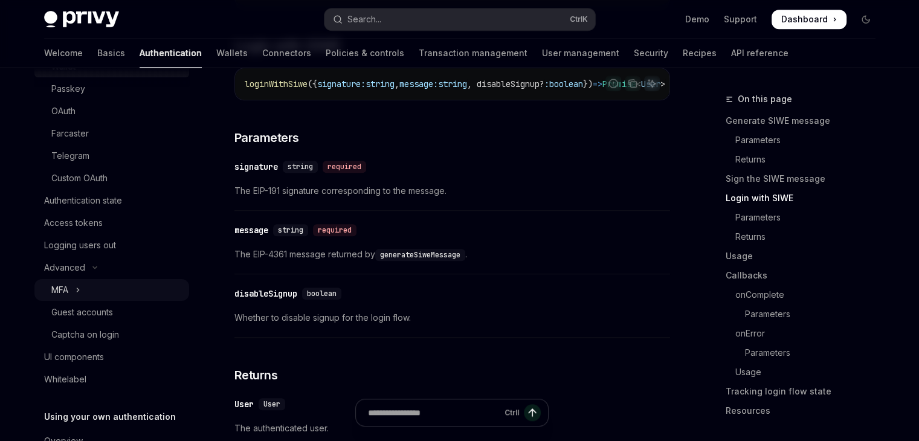
scroll to position [186, 0]
click at [77, 288] on icon "Toggle MFA section" at bounding box center [78, 287] width 5 height 15
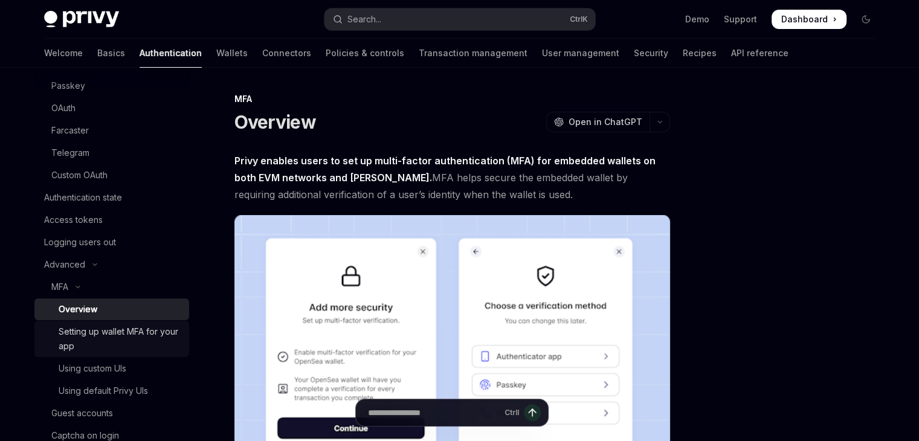
click at [85, 337] on div "Setting up wallet MFA for your app" at bounding box center [120, 339] width 123 height 29
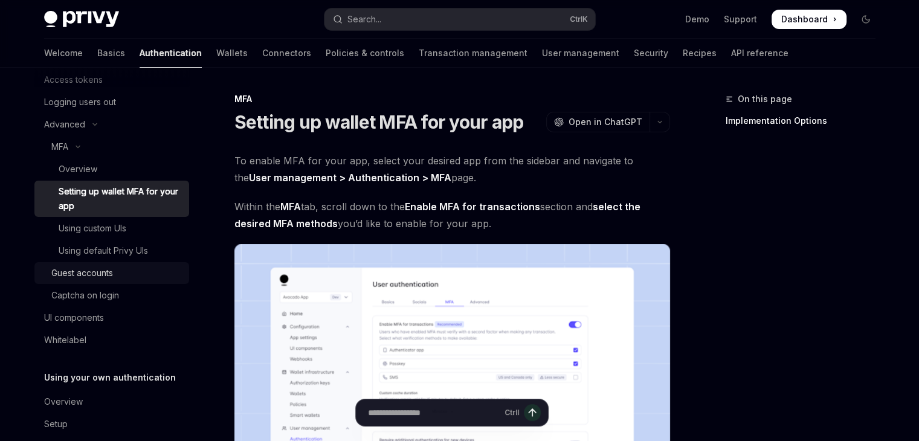
scroll to position [366, 0]
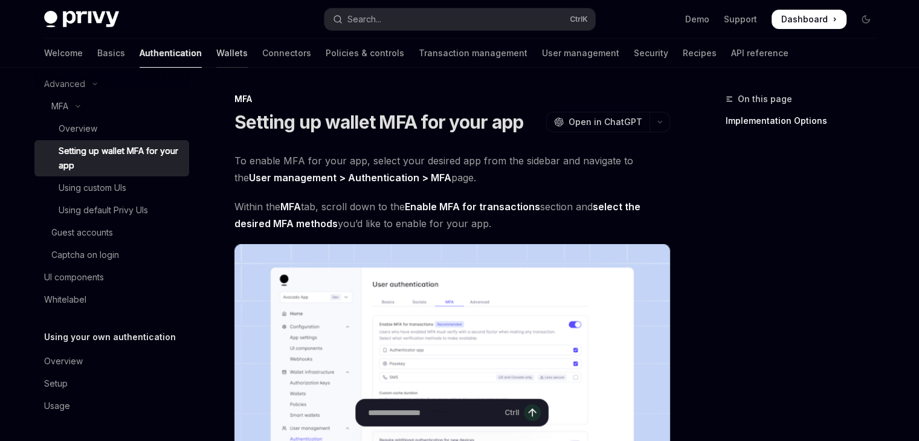
click at [216, 43] on link "Wallets" at bounding box center [231, 53] width 31 height 29
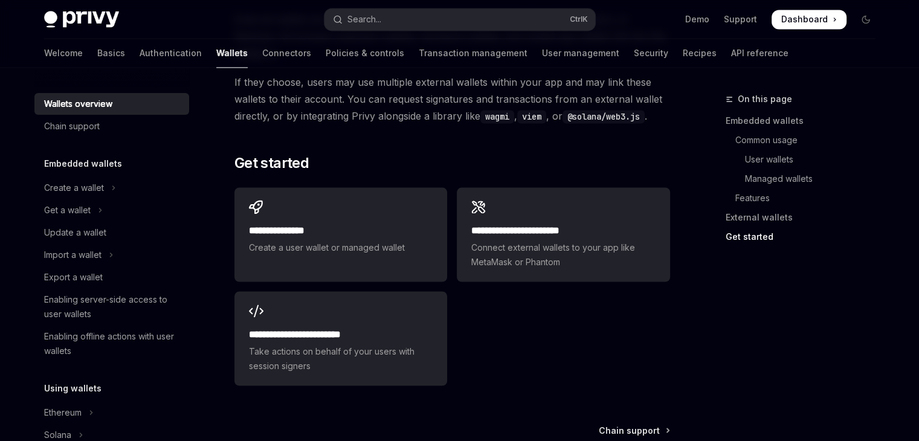
scroll to position [1898, 0]
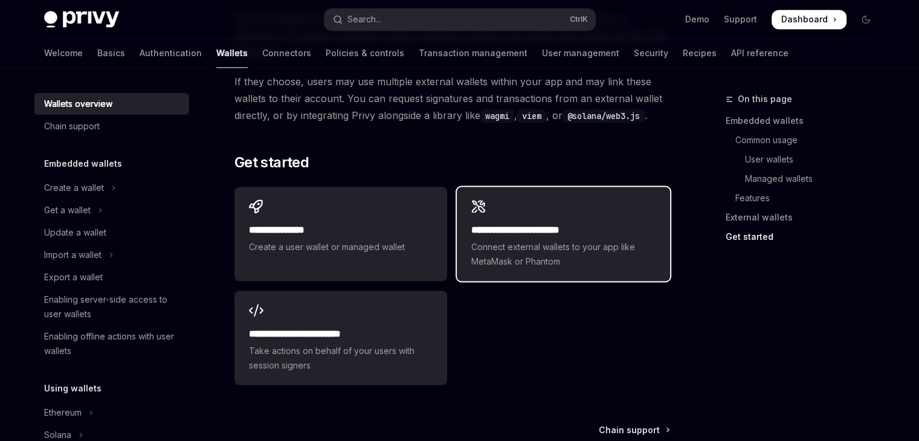
click at [519, 240] on span "Connect external wallets to your app like MetaMask or Phantom" at bounding box center [564, 254] width 184 height 29
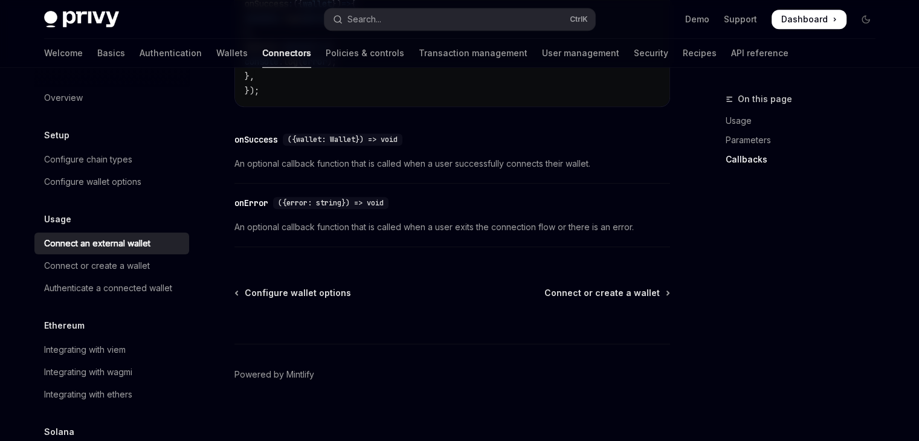
scroll to position [885, 0]
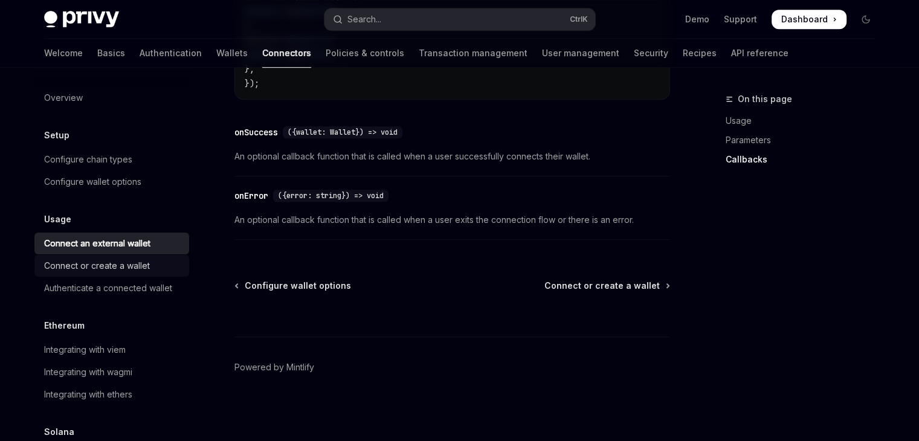
click at [138, 262] on div "Connect or create a wallet" at bounding box center [97, 266] width 106 height 15
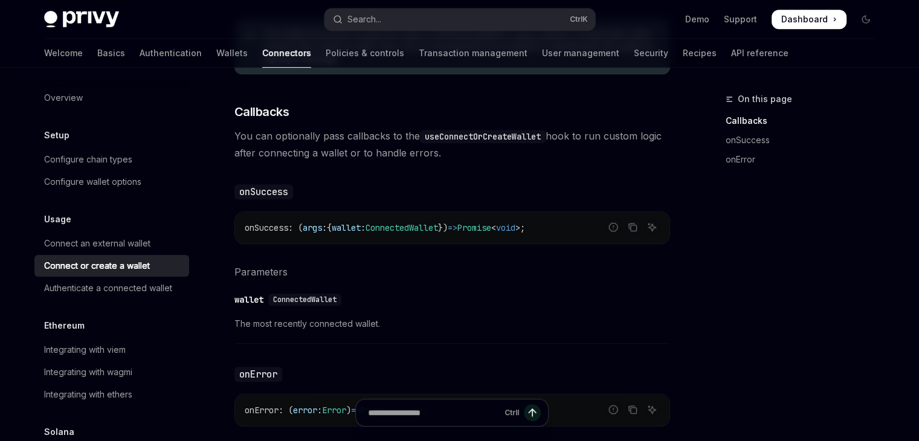
scroll to position [626, 0]
click at [109, 241] on div "Connect an external wallet" at bounding box center [97, 243] width 106 height 15
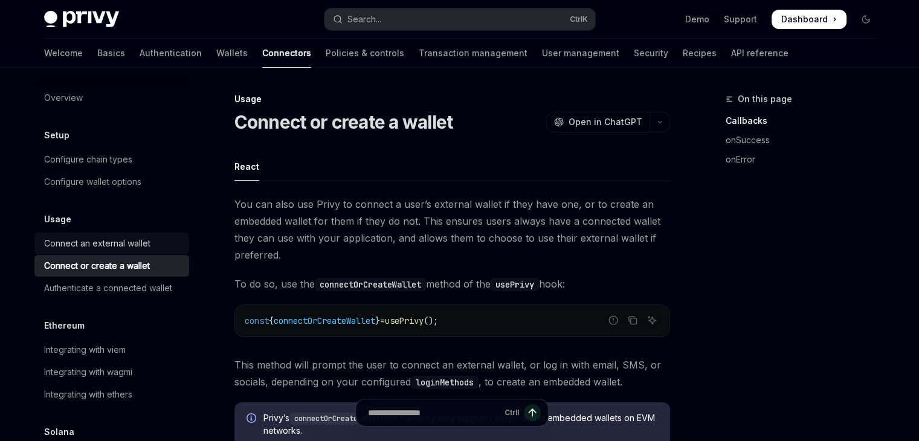
type textarea "*"
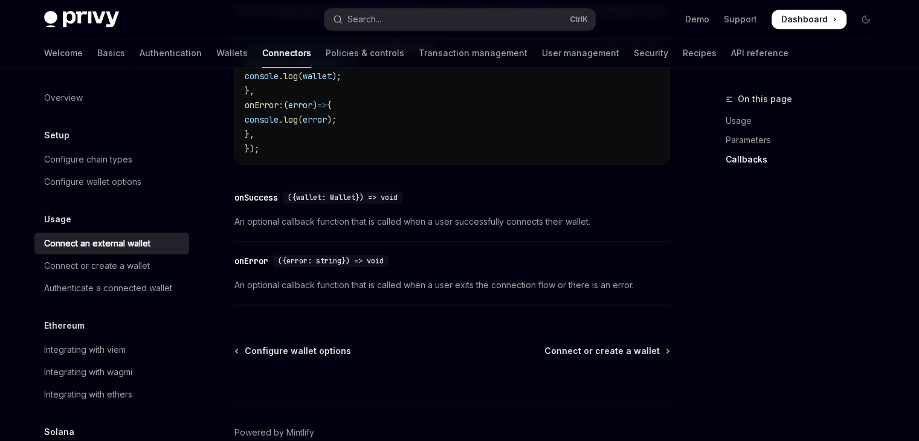
scroll to position [885, 0]
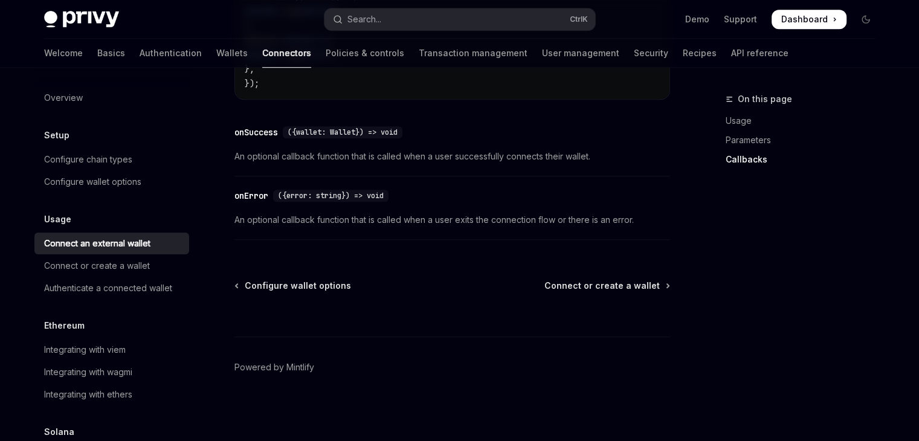
click at [817, 20] on span "Dashboard" at bounding box center [805, 19] width 47 height 12
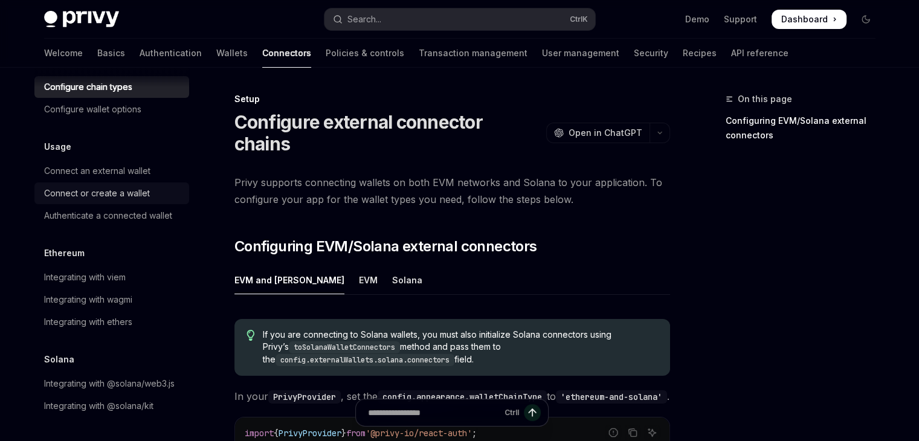
scroll to position [87, 0]
click at [128, 293] on div "Integrating with wagmi" at bounding box center [88, 300] width 88 height 15
type textarea "*"
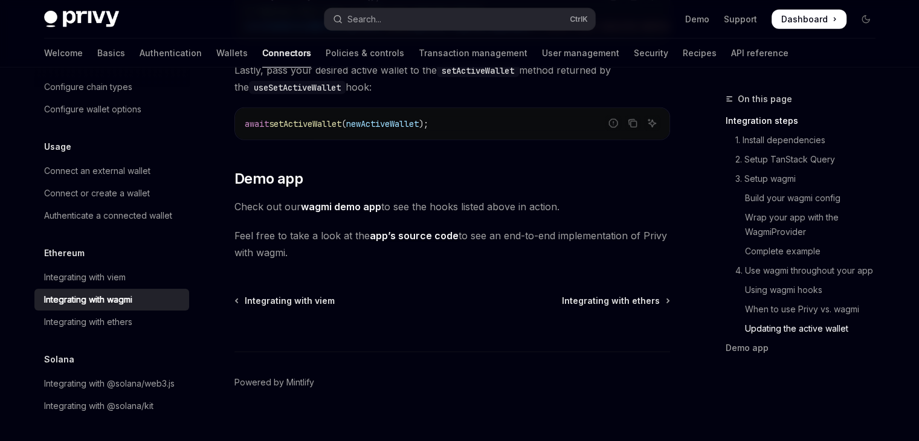
scroll to position [3562, 0]
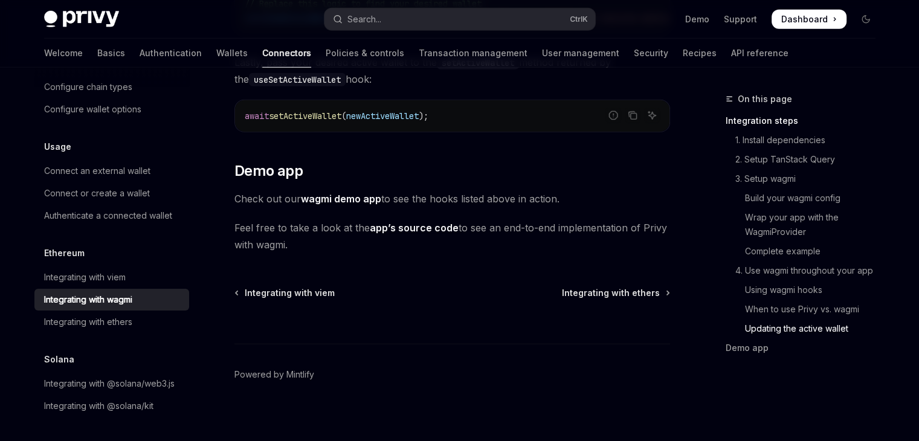
scroll to position [73, 0]
drag, startPoint x: 363, startPoint y: 184, endPoint x: 358, endPoint y: 192, distance: 9.2
